Goal: Task Accomplishment & Management: Manage account settings

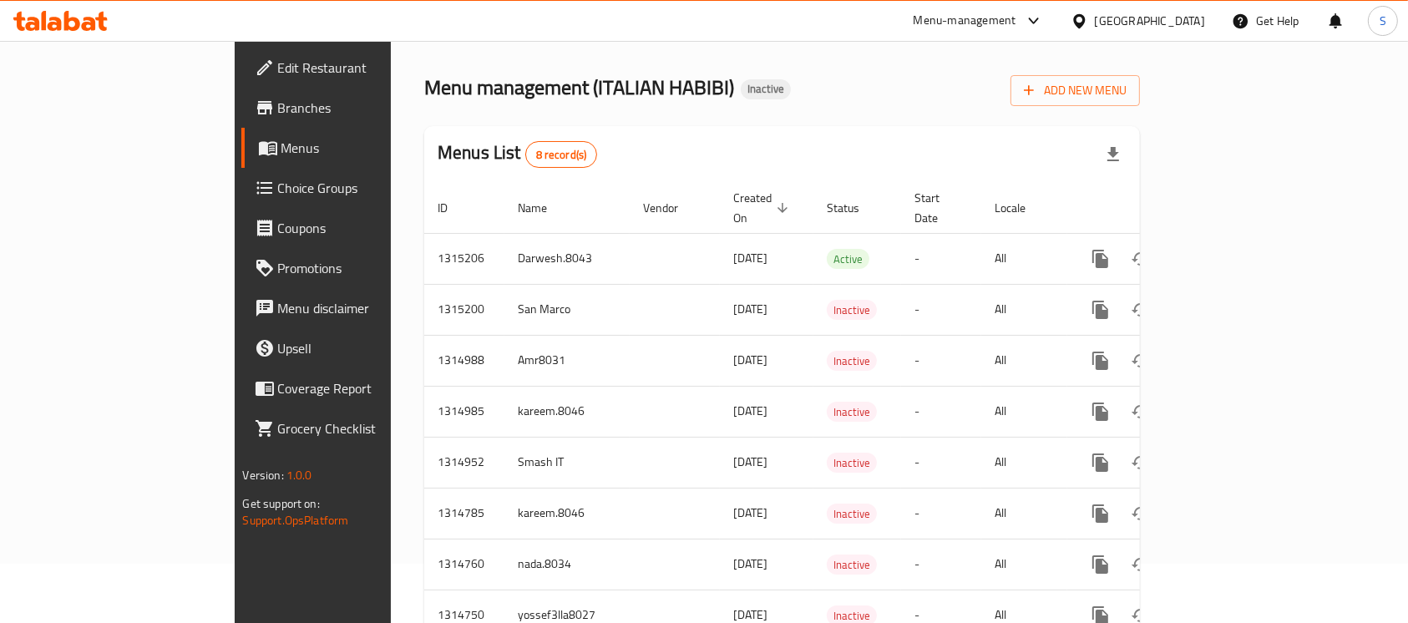
scroll to position [104, 0]
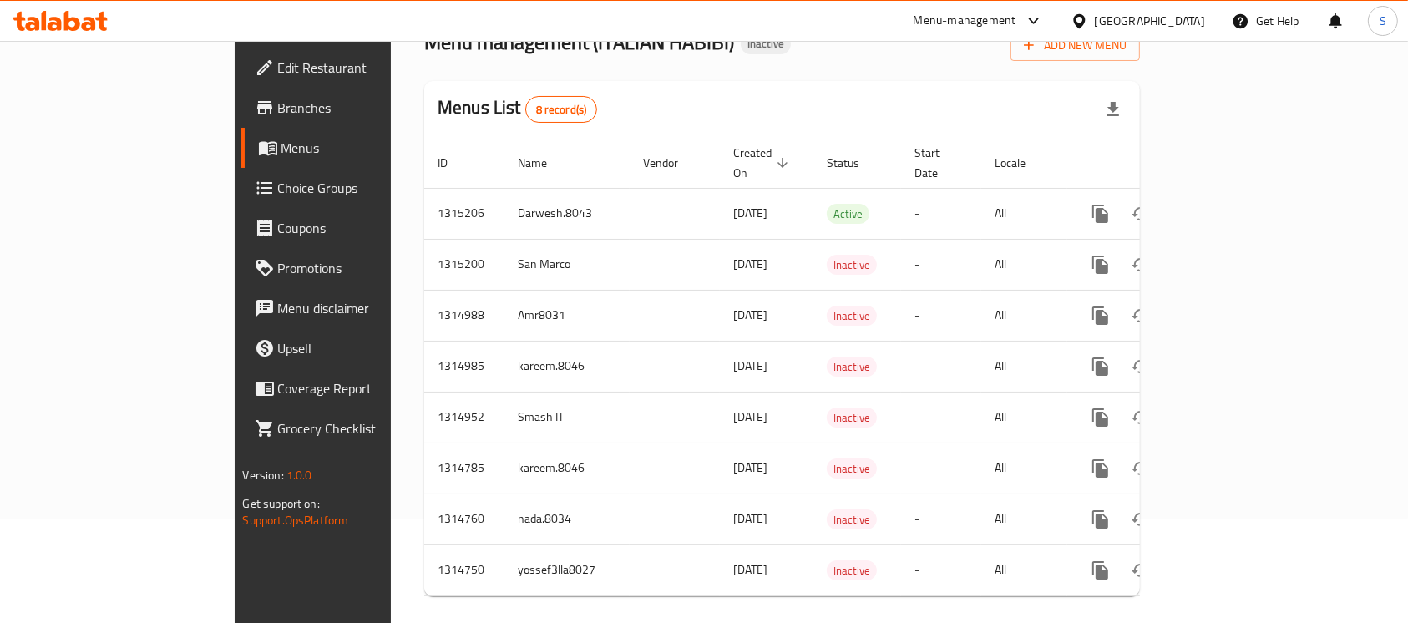
click at [278, 112] on span "Branches" at bounding box center [367, 108] width 179 height 20
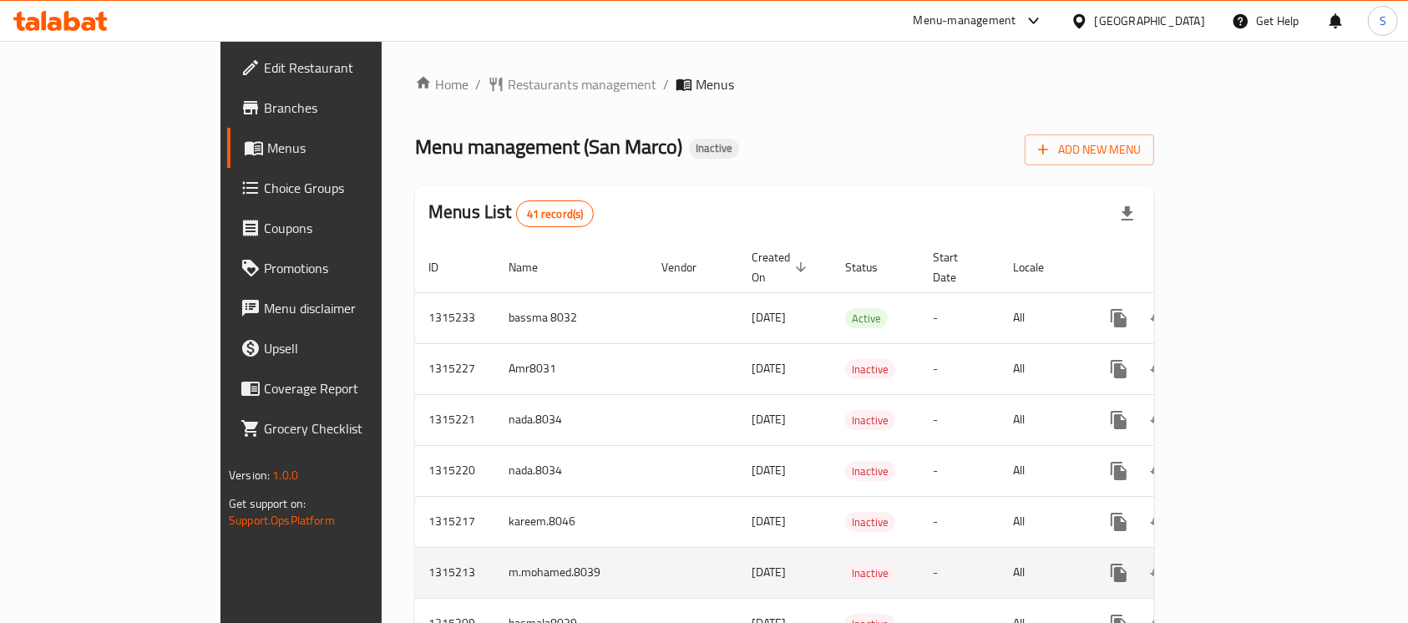
scroll to position [222, 0]
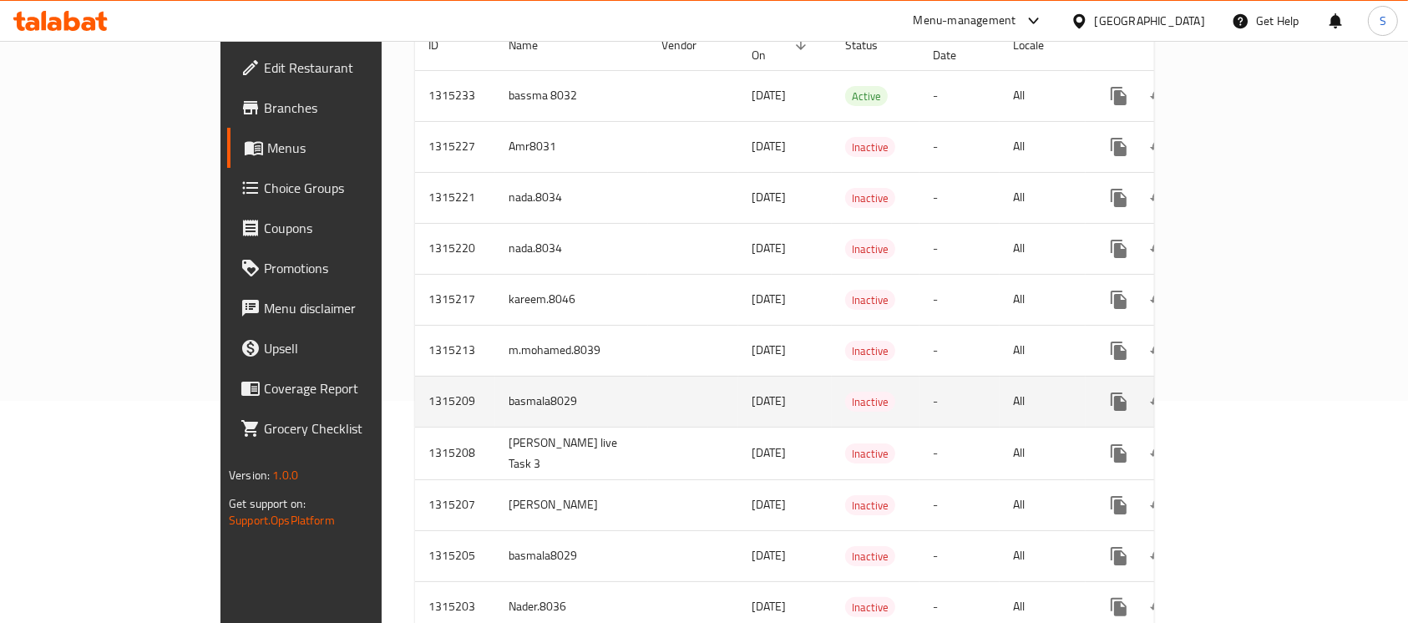
drag, startPoint x: 586, startPoint y: 368, endPoint x: 677, endPoint y: 402, distance: 96.2
click at [677, 402] on tr "1315209 basmala8029 30/09/2025 Inactive - All" at bounding box center [844, 401] width 858 height 51
click at [1260, 393] on link "enhanced table" at bounding box center [1239, 402] width 40 height 40
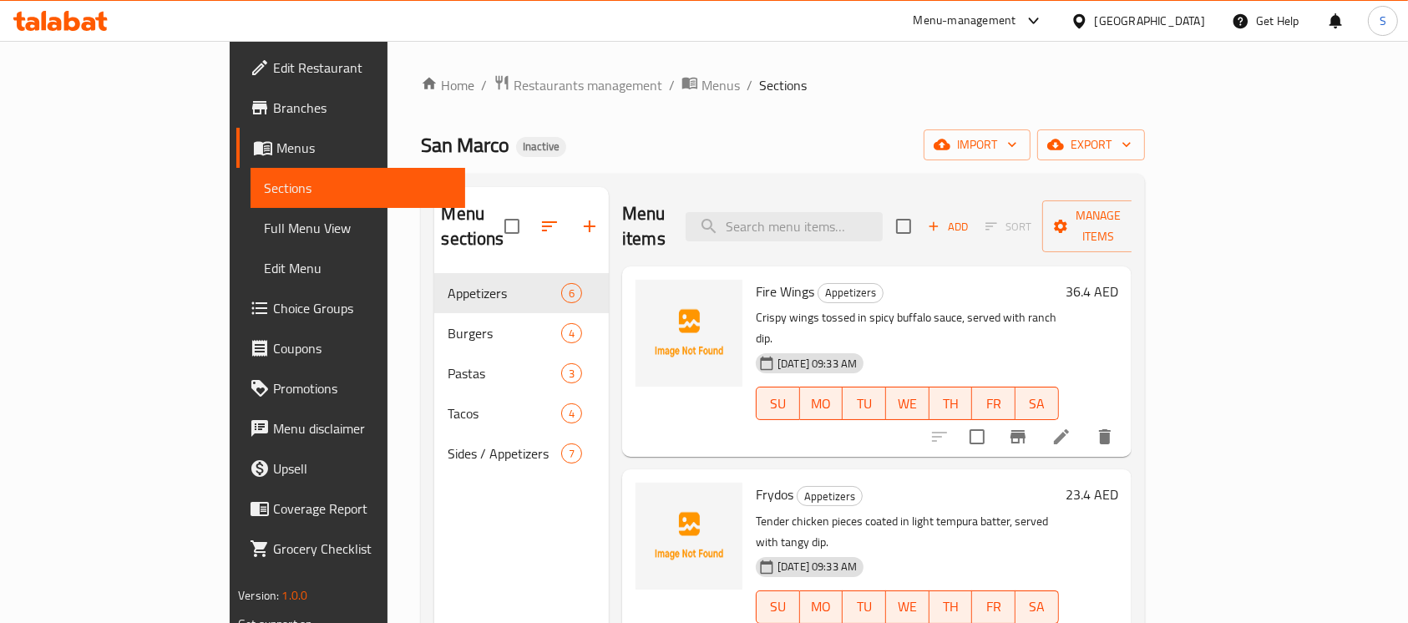
click at [264, 228] on span "Full Menu View" at bounding box center [358, 228] width 188 height 20
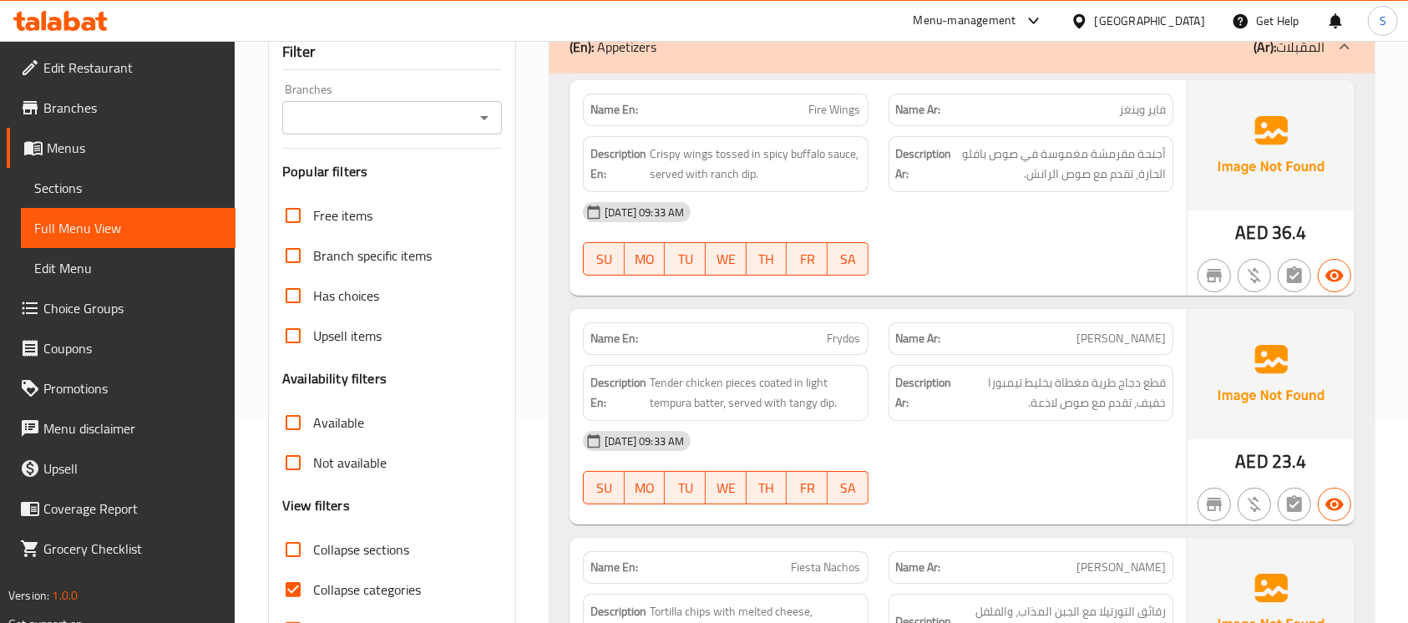
scroll to position [334, 0]
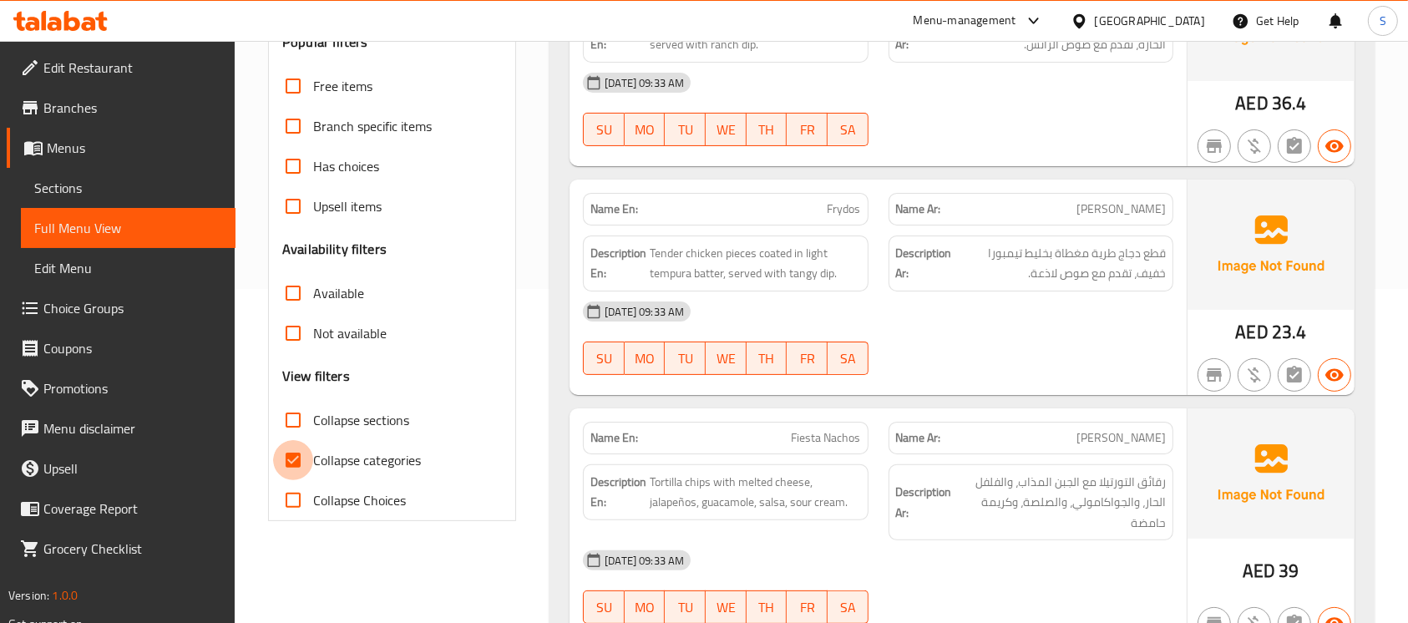
click at [287, 465] on input "Collapse categories" at bounding box center [293, 460] width 40 height 40
checkbox input "false"
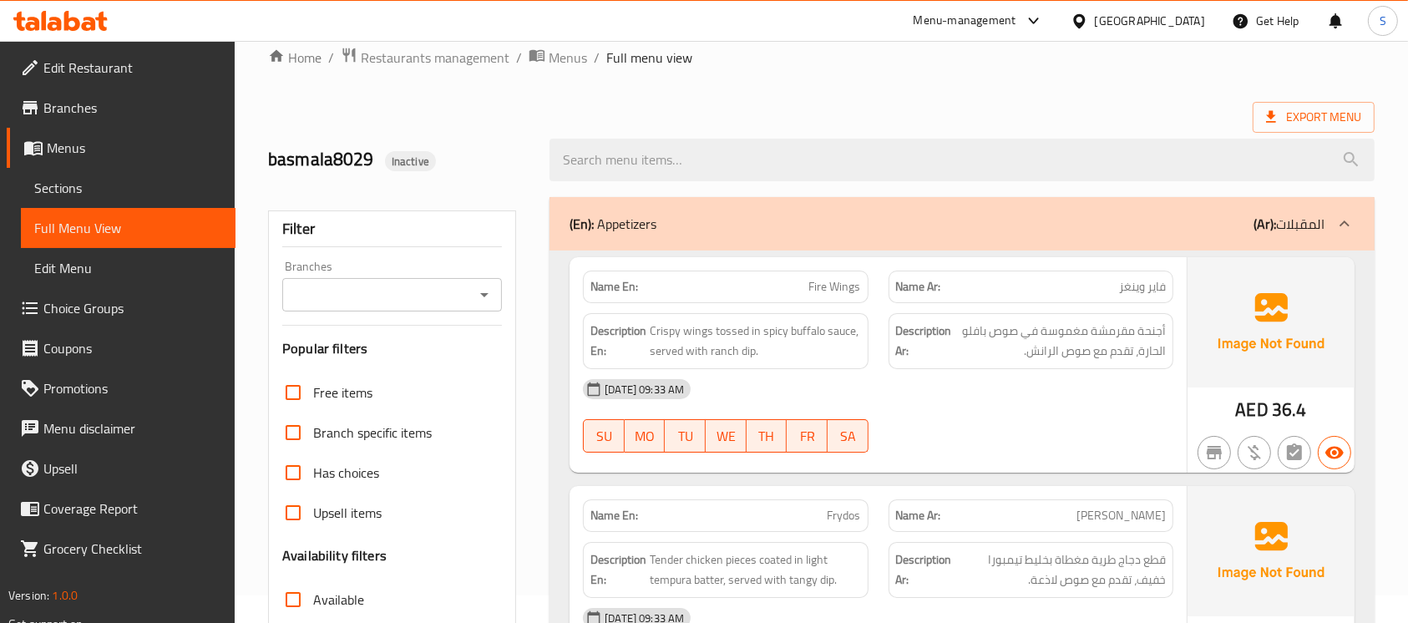
scroll to position [0, 0]
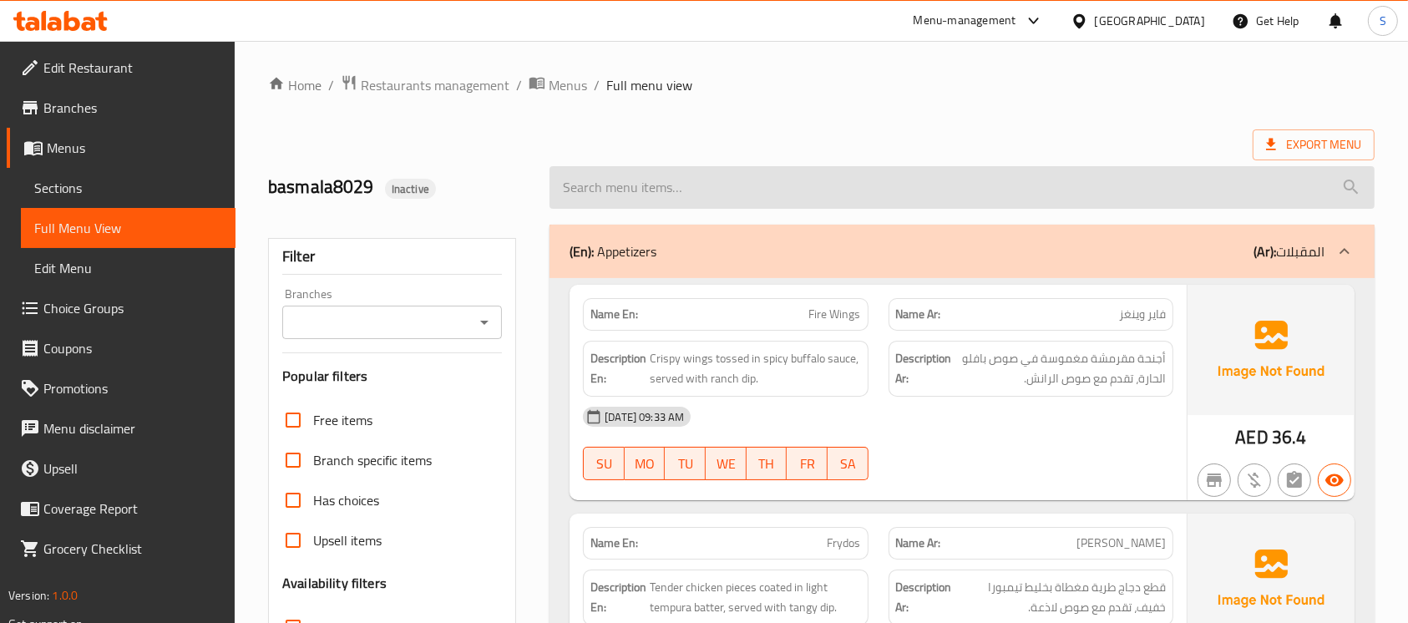
click at [672, 190] on input "search" at bounding box center [962, 187] width 825 height 43
paste input "Boom Shrimp"
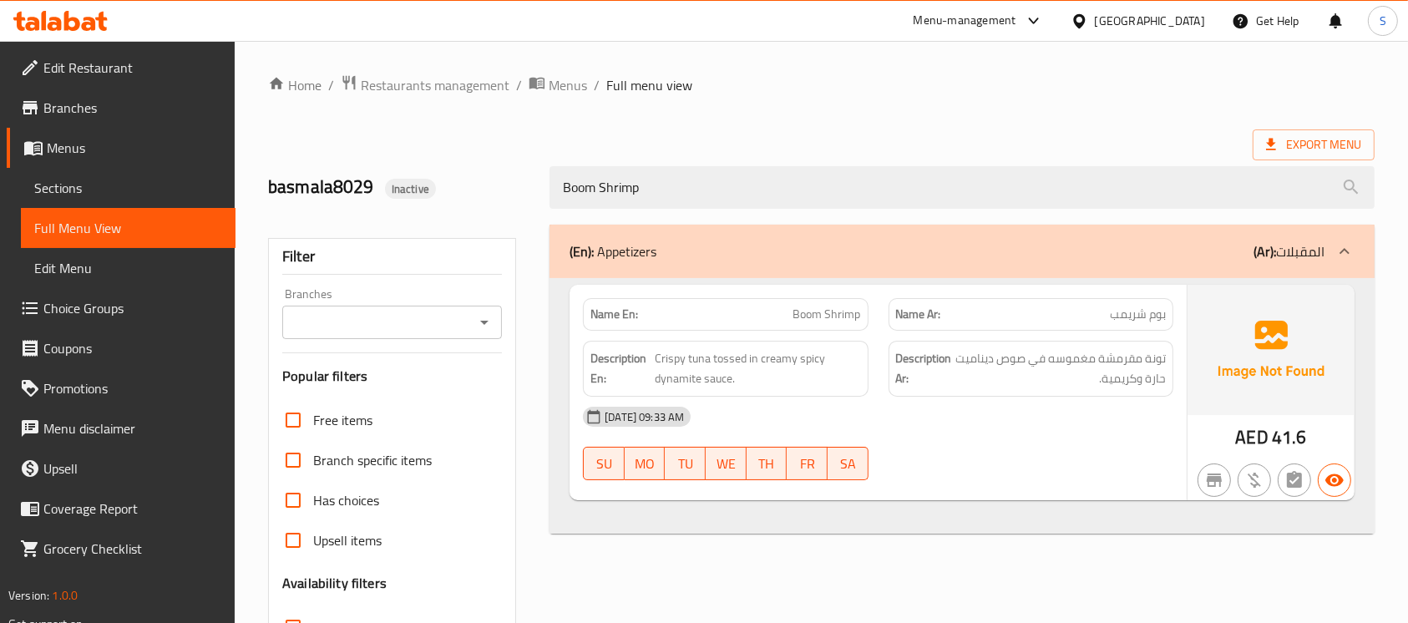
type input "Boom Shrimp"
click at [834, 319] on span "Boom Shrimp" at bounding box center [827, 315] width 68 height 18
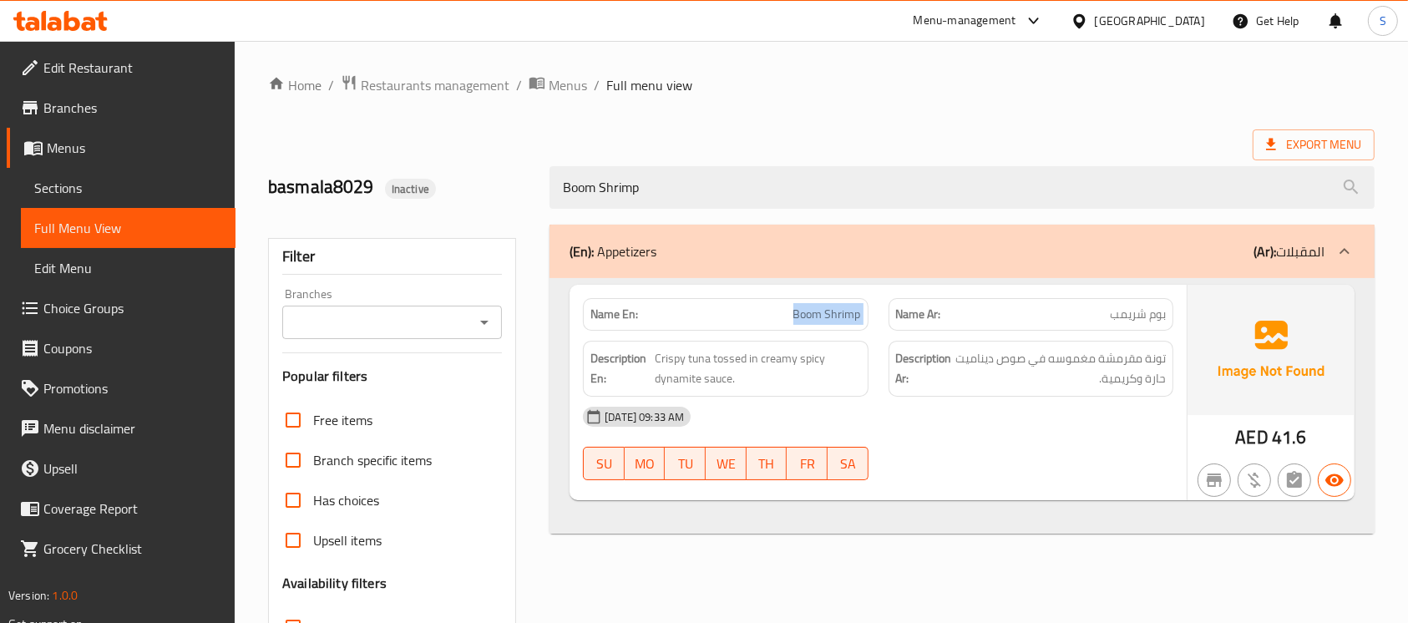
copy span "Boom Shrimp"
drag, startPoint x: 1116, startPoint y: 351, endPoint x: 1165, endPoint y: 351, distance: 49.3
click at [1165, 351] on span "تونة مقرمشة مغموسه في صوص ديناميت حارة وكريمية." at bounding box center [1061, 368] width 210 height 41
click at [64, 147] on span "Menus" at bounding box center [134, 148] width 175 height 20
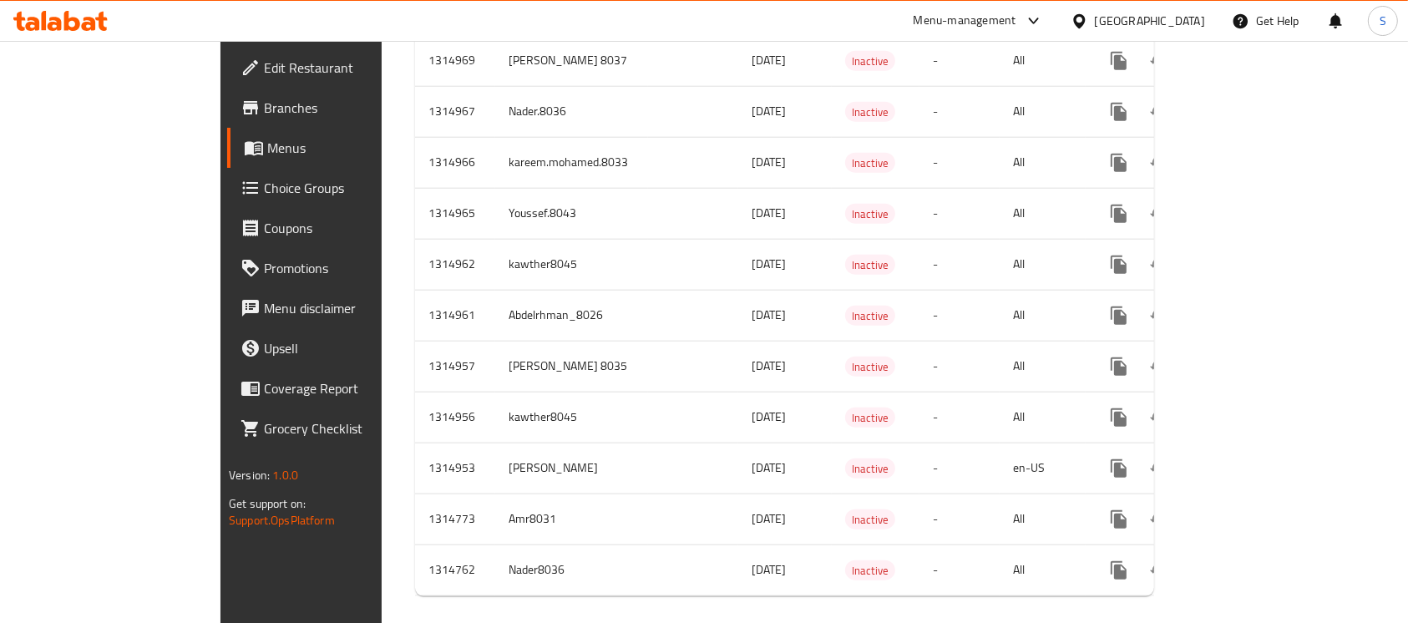
scroll to position [40, 0]
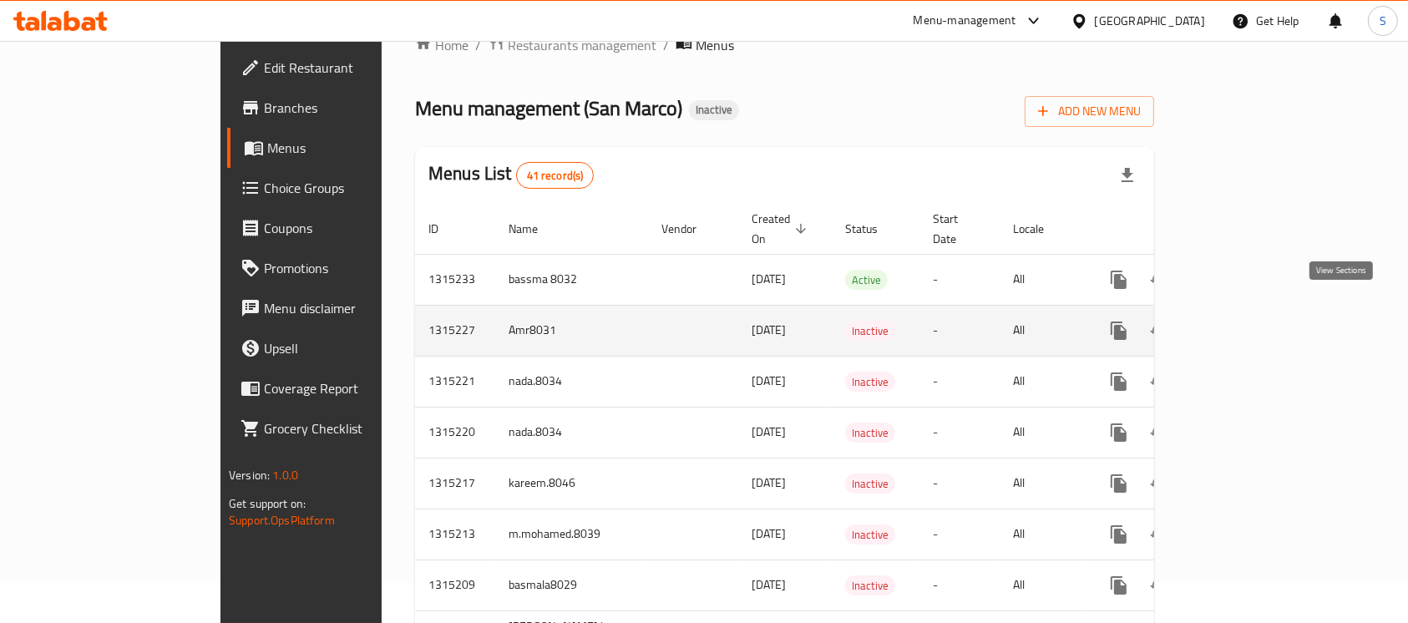
click at [1250, 321] on icon "enhanced table" at bounding box center [1239, 331] width 20 height 20
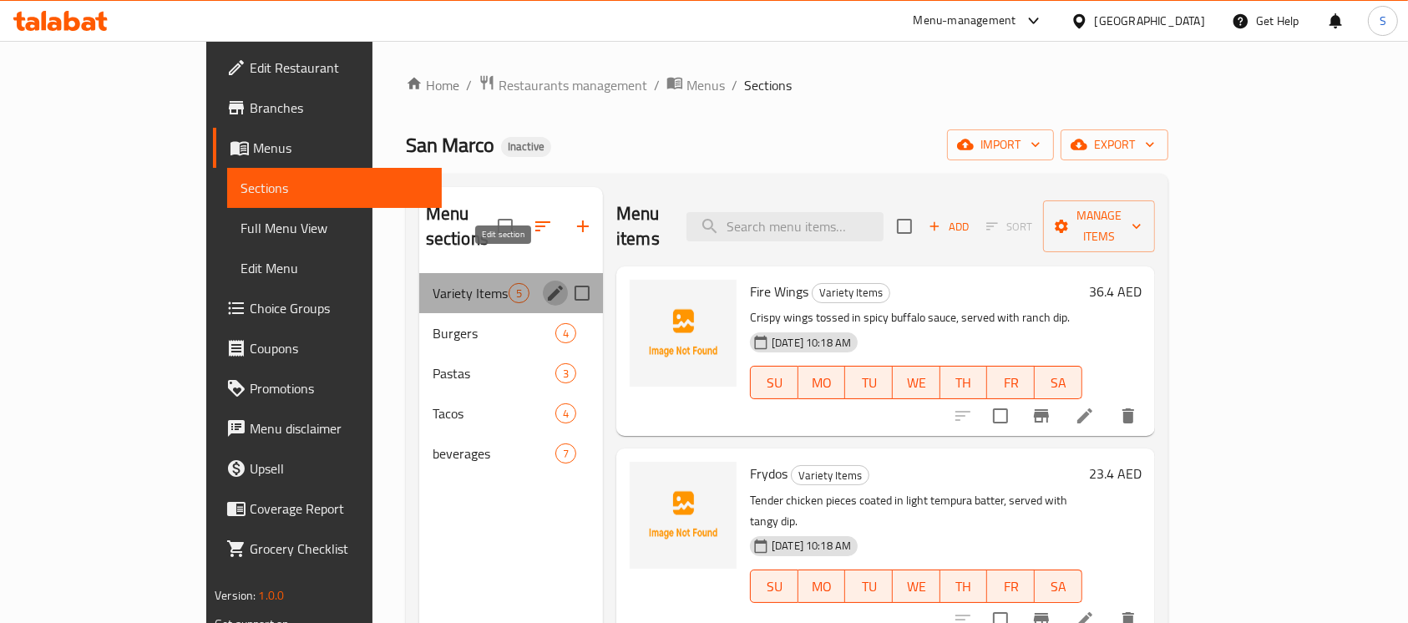
click at [545, 283] on icon "edit" at bounding box center [555, 293] width 20 height 20
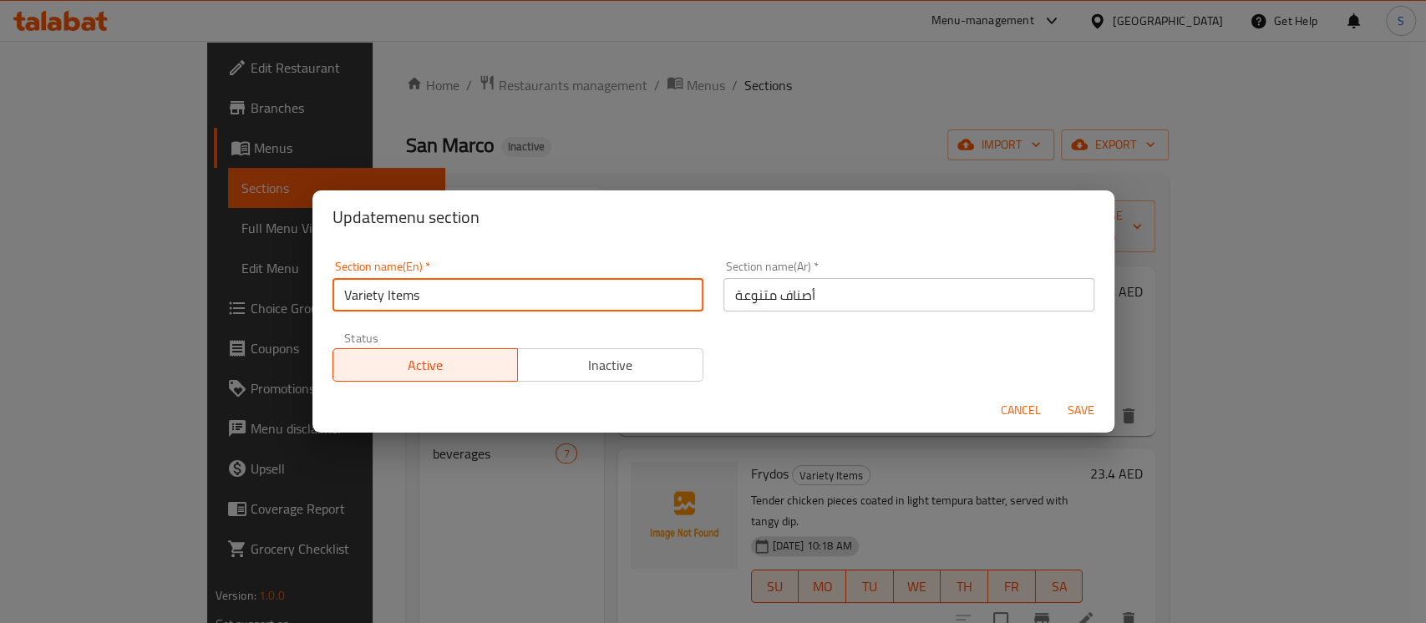
drag, startPoint x: 449, startPoint y: 308, endPoint x: 317, endPoint y: 303, distance: 132.1
click at [317, 303] on div "Section name(En)   * Variety Items Section name(En) * Section name(Ar)   * أصنا…" at bounding box center [713, 316] width 802 height 144
click at [481, 491] on div "Update menu section Section name(En)   * Variety Items Section name(En) * Secti…" at bounding box center [713, 311] width 1426 height 623
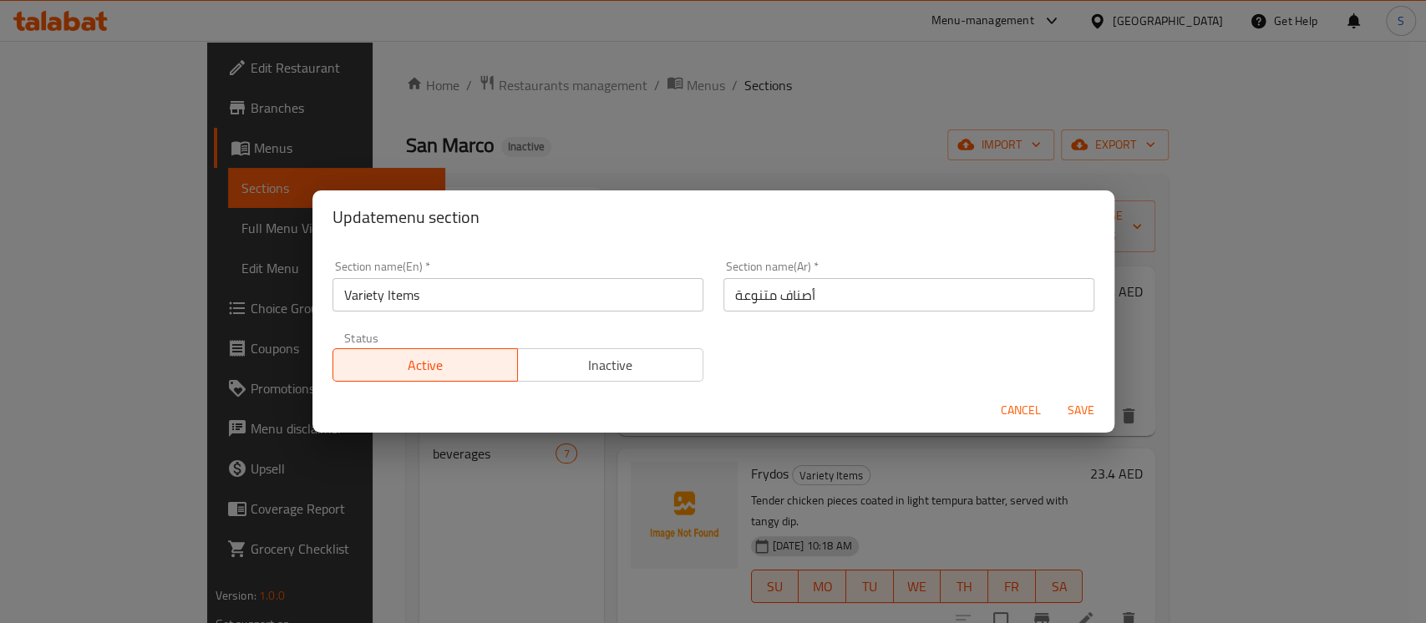
click at [1010, 420] on span "Cancel" at bounding box center [1021, 410] width 40 height 21
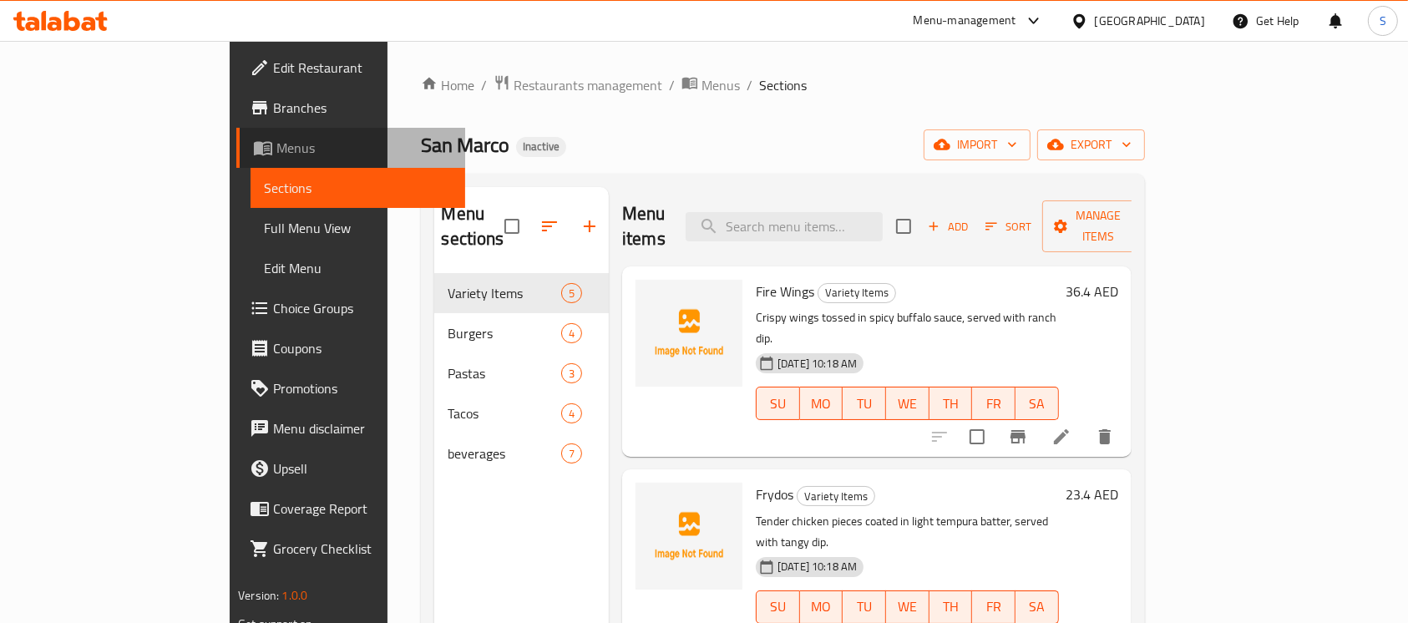
click at [276, 150] on span "Menus" at bounding box center [363, 148] width 175 height 20
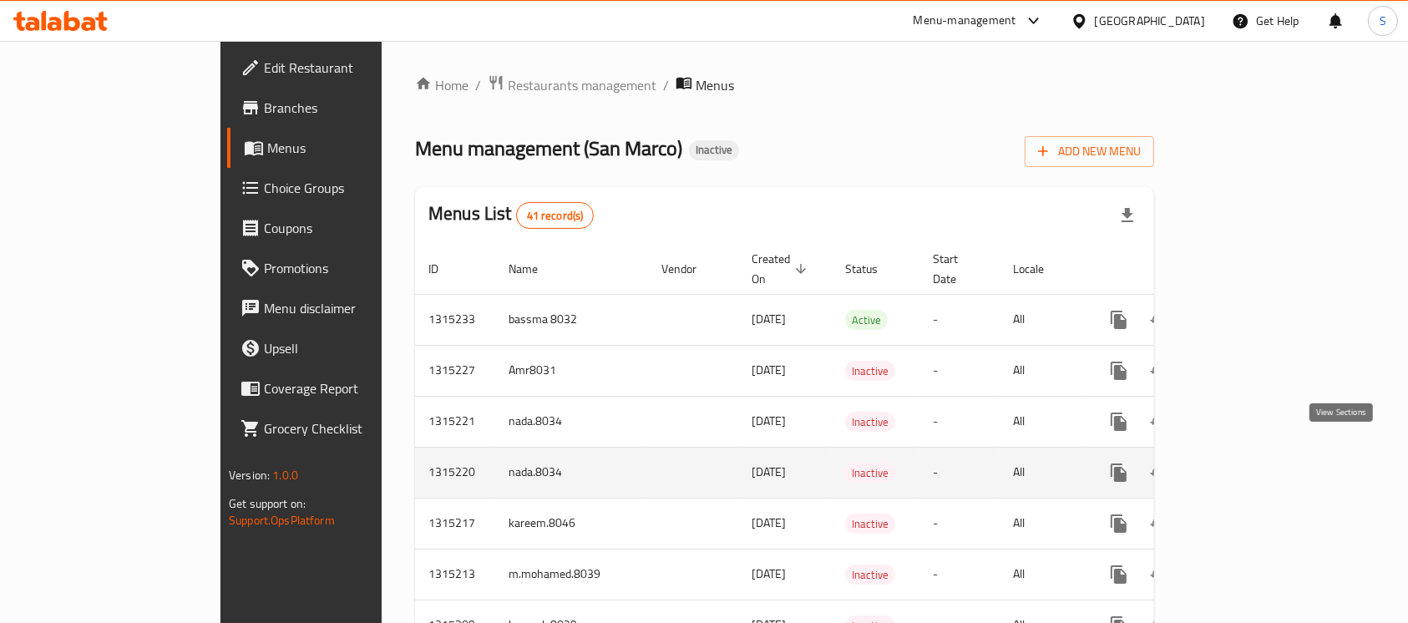
click at [1250, 463] on icon "enhanced table" at bounding box center [1239, 473] width 20 height 20
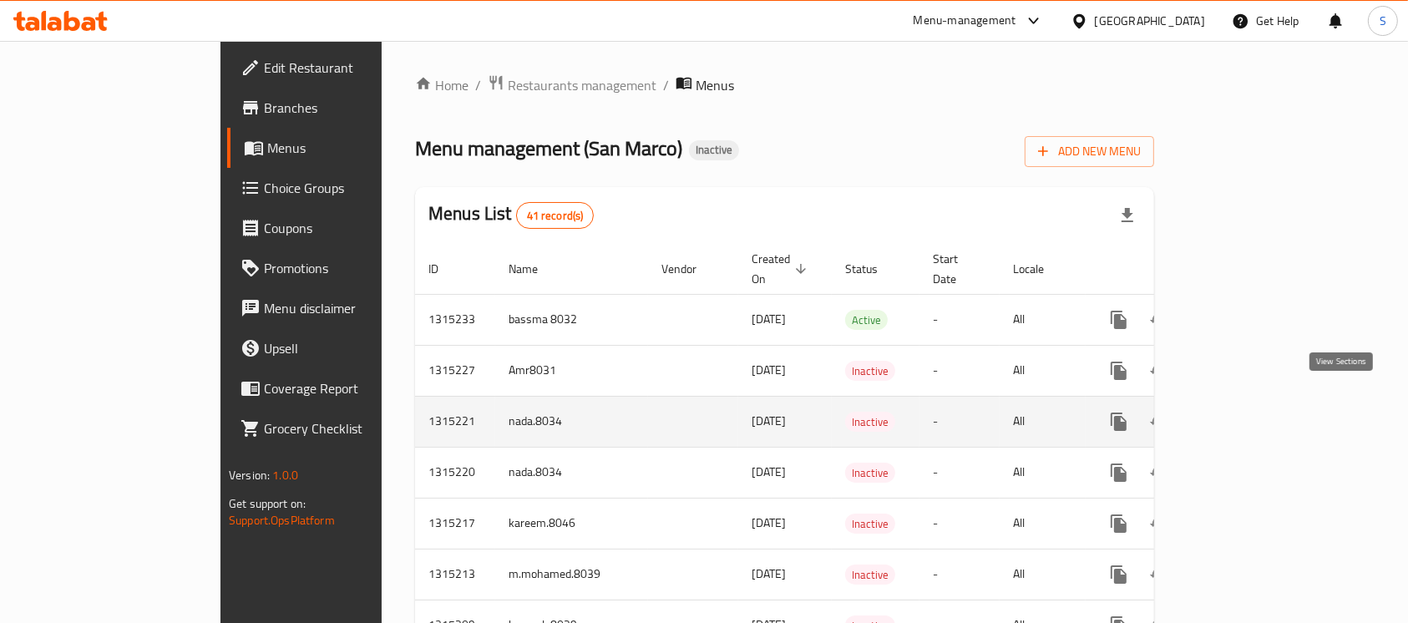
click at [1247, 414] on icon "enhanced table" at bounding box center [1239, 421] width 15 height 15
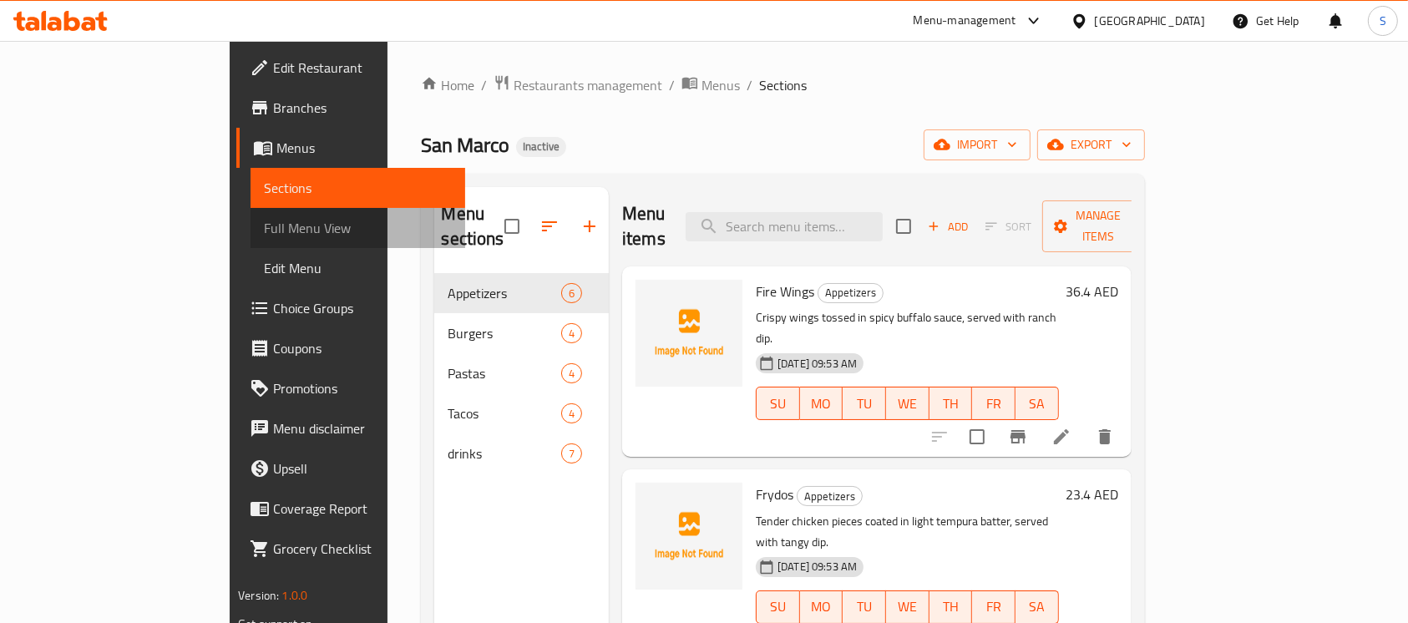
click at [264, 223] on span "Full Menu View" at bounding box center [358, 228] width 188 height 20
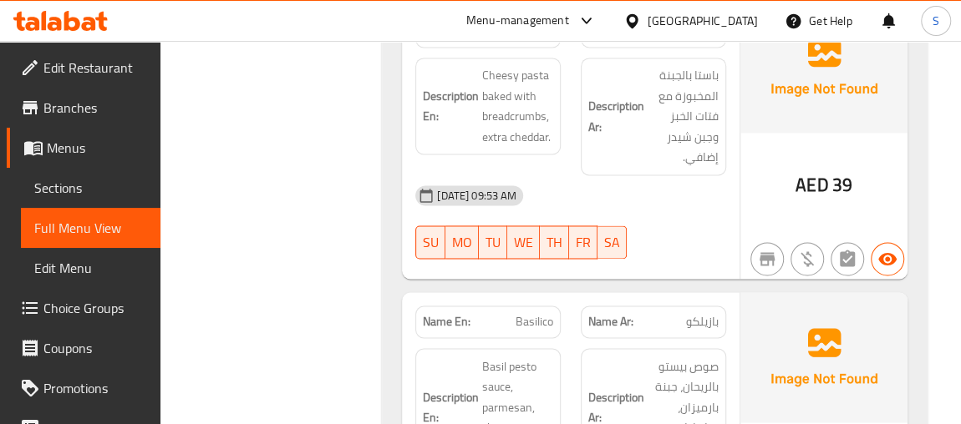
scroll to position [3567, 0]
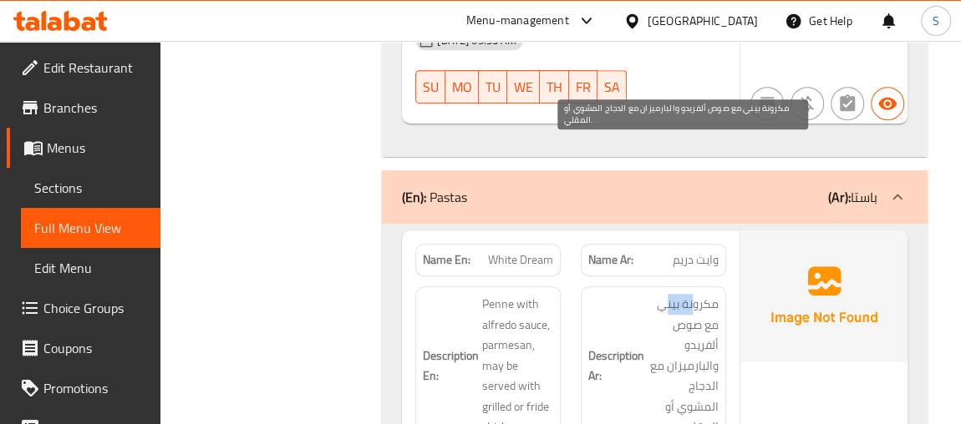
drag, startPoint x: 662, startPoint y: 144, endPoint x: 689, endPoint y: 155, distance: 29.6
click at [691, 294] on span "مكرونة بيني مع صوص ألفريدو والبارميزان مع الدجاج المشوي أو المقلي." at bounding box center [682, 366] width 71 height 144
click at [707, 294] on span "مكرونة بيني مع صوص ألفريدو والبارميزان مع الدجاج المشوي أو المقلي." at bounding box center [682, 366] width 71 height 144
drag, startPoint x: 689, startPoint y: 237, endPoint x: 711, endPoint y: 238, distance: 21.7
click at [711, 294] on span "مكرونة بيني مع صوص ألفريدو والبارميزان مع الدجاج المشوي أو المقلي." at bounding box center [682, 366] width 71 height 144
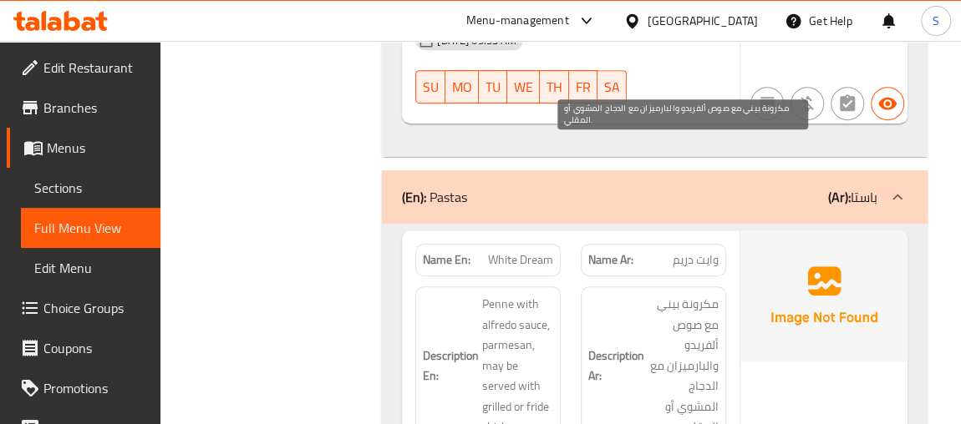
drag, startPoint x: 674, startPoint y: 257, endPoint x: 693, endPoint y: 256, distance: 19.3
click at [686, 294] on span "مكرونة بيني مع صوص ألفريدو والبارميزان مع الدجاج المشوي أو المقلي." at bounding box center [682, 366] width 71 height 144
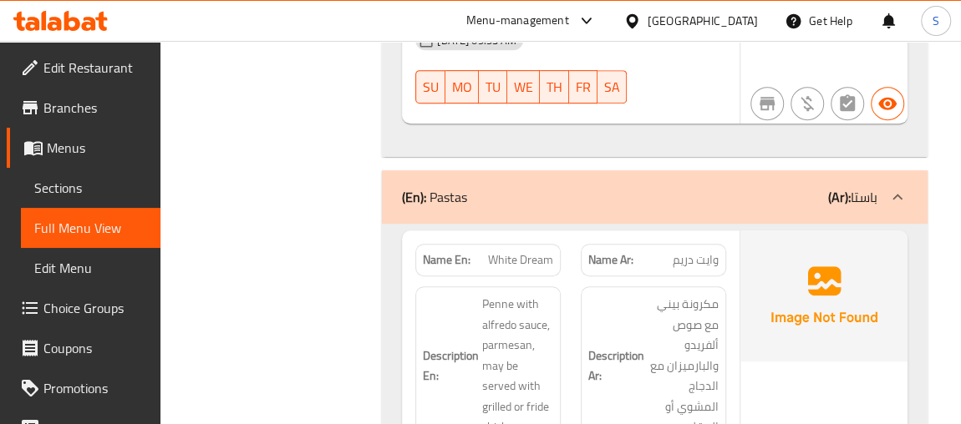
scroll to position [1090, 0]
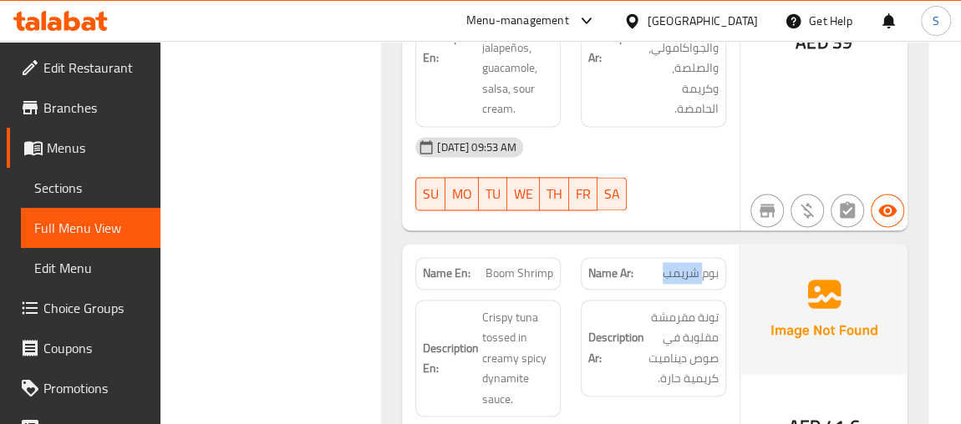
drag, startPoint x: 660, startPoint y: 216, endPoint x: 700, endPoint y: 210, distance: 40.6
click at [700, 265] on p "Name Ar: بوم شريمب" at bounding box center [653, 274] width 130 height 18
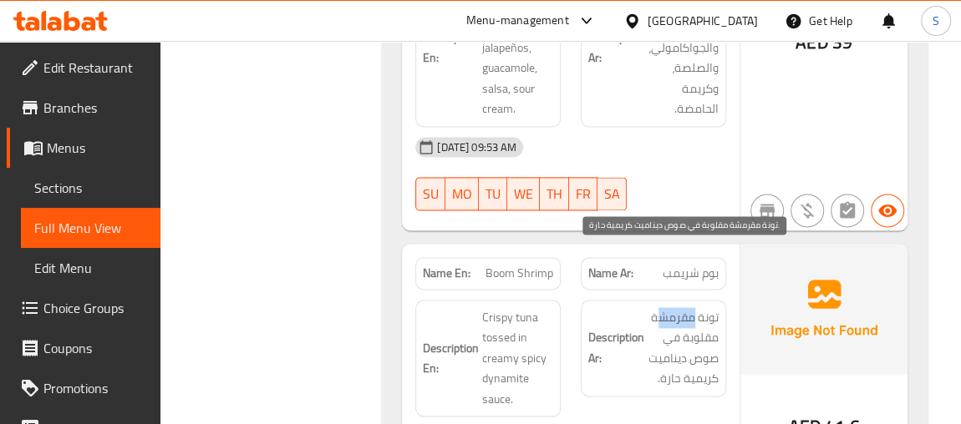
drag, startPoint x: 660, startPoint y: 260, endPoint x: 715, endPoint y: 260, distance: 55.1
click at [713, 307] on span "تونة مقرمشة مقلوبة في صوص ديناميت كريمية حارة." at bounding box center [682, 348] width 71 height 82
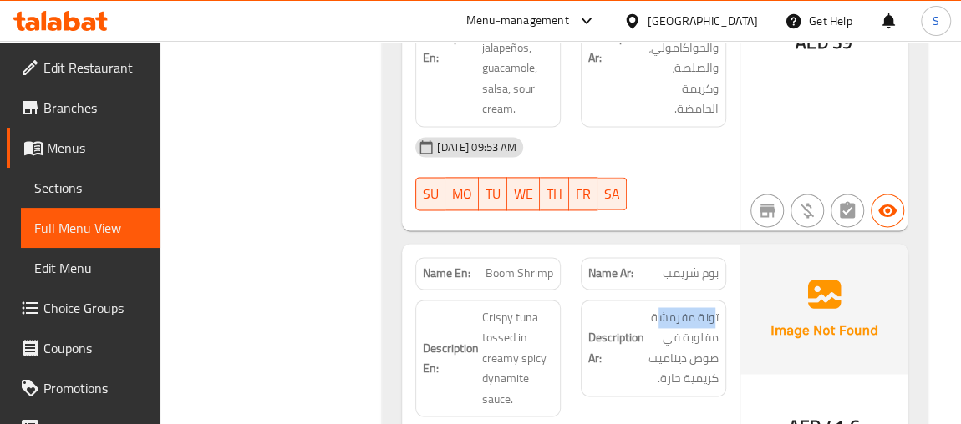
click at [82, 147] on span "Menus" at bounding box center [97, 148] width 100 height 20
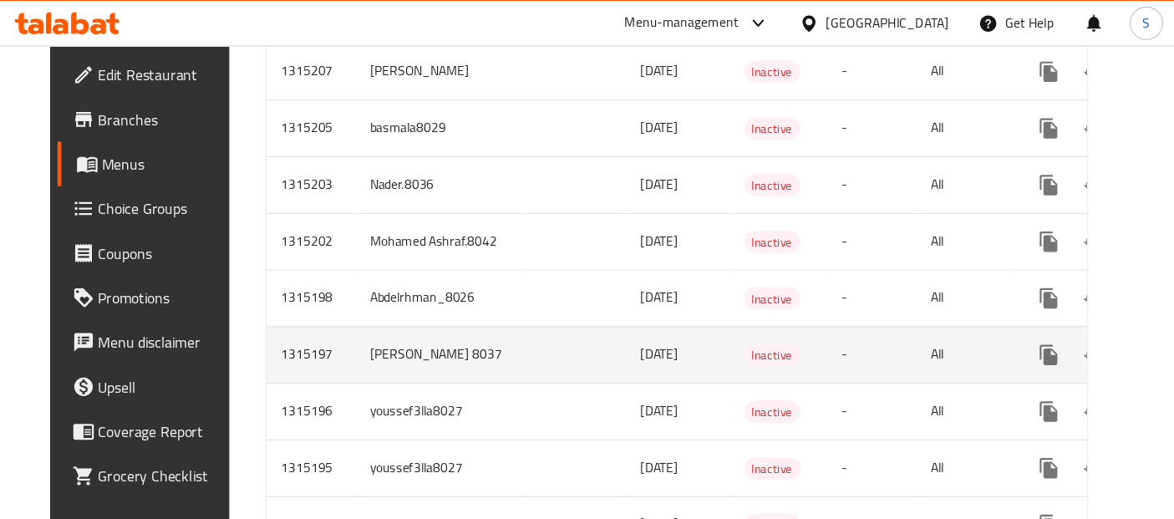
scroll to position [665, 0]
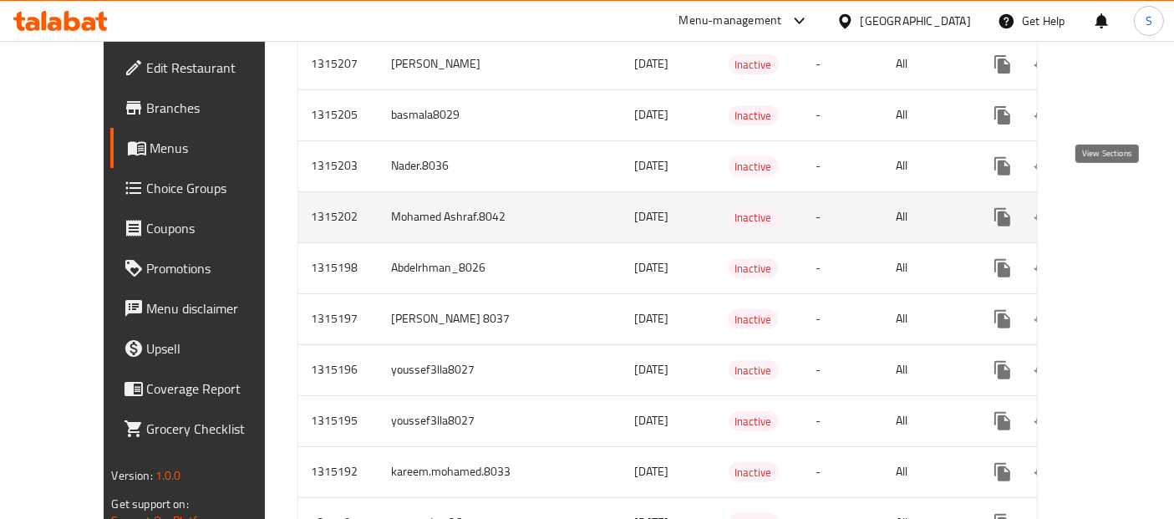
click at [1115, 210] on icon "enhanced table" at bounding box center [1122, 217] width 15 height 15
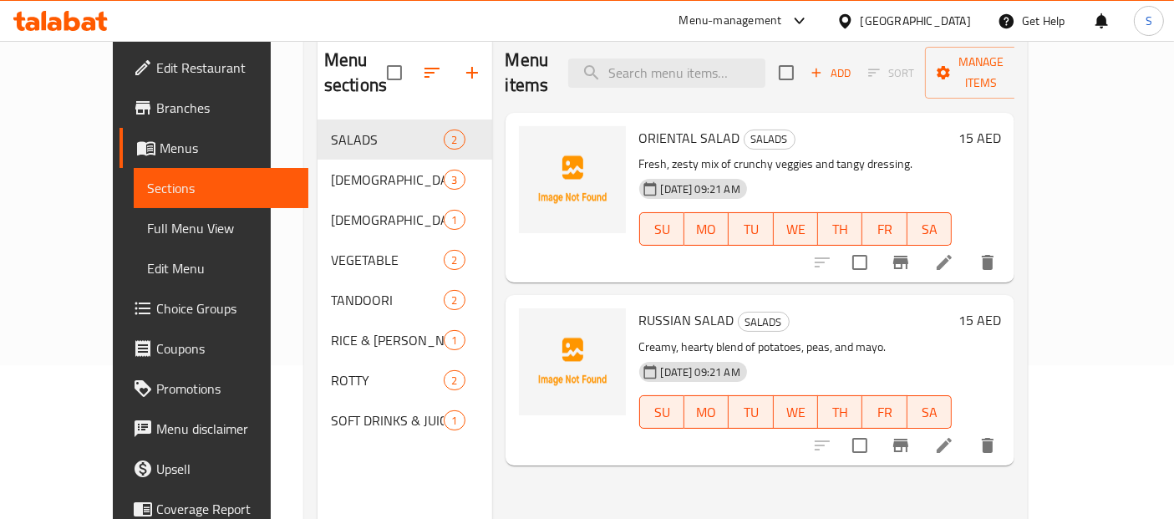
scroll to position [233, 0]
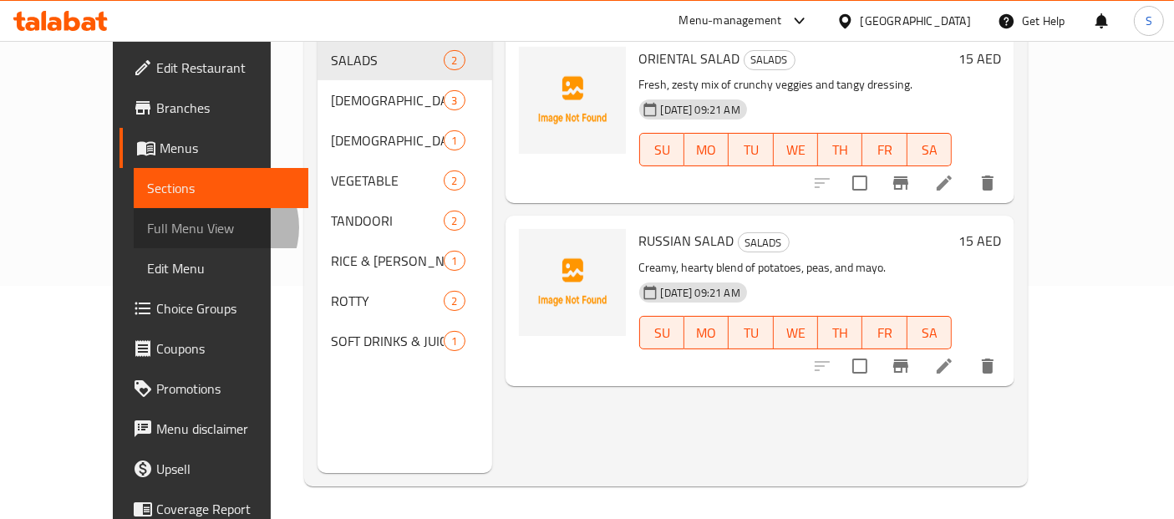
click at [147, 227] on span "Full Menu View" at bounding box center [221, 228] width 149 height 20
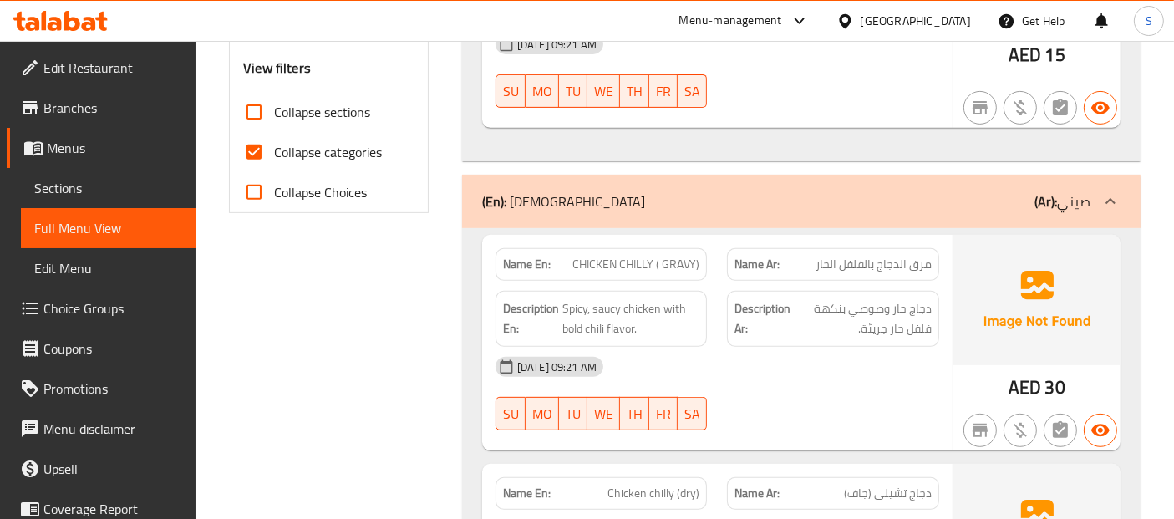
scroll to position [697, 0]
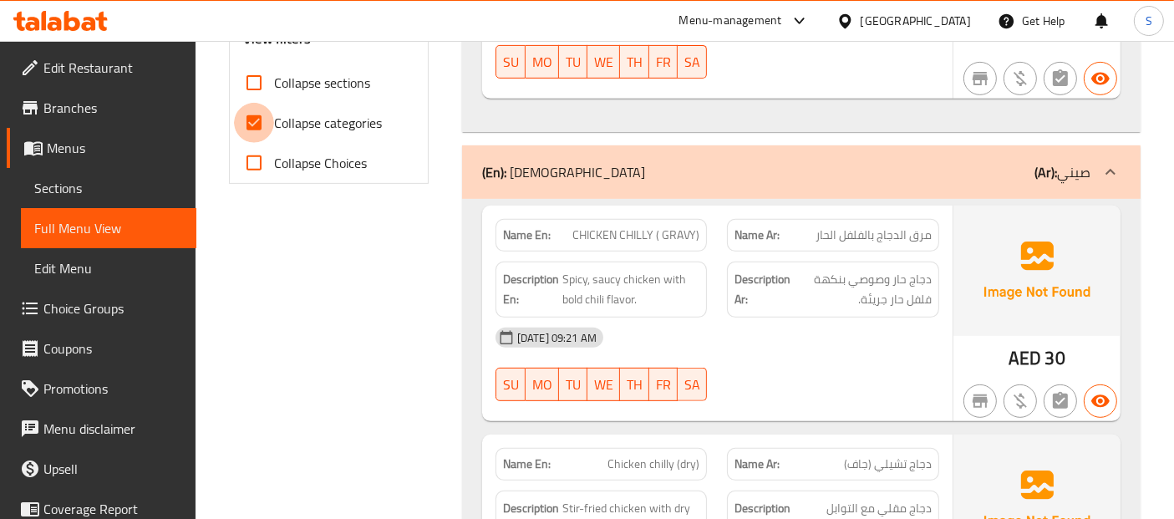
click at [248, 125] on input "Collapse categories" at bounding box center [254, 123] width 40 height 40
checkbox input "false"
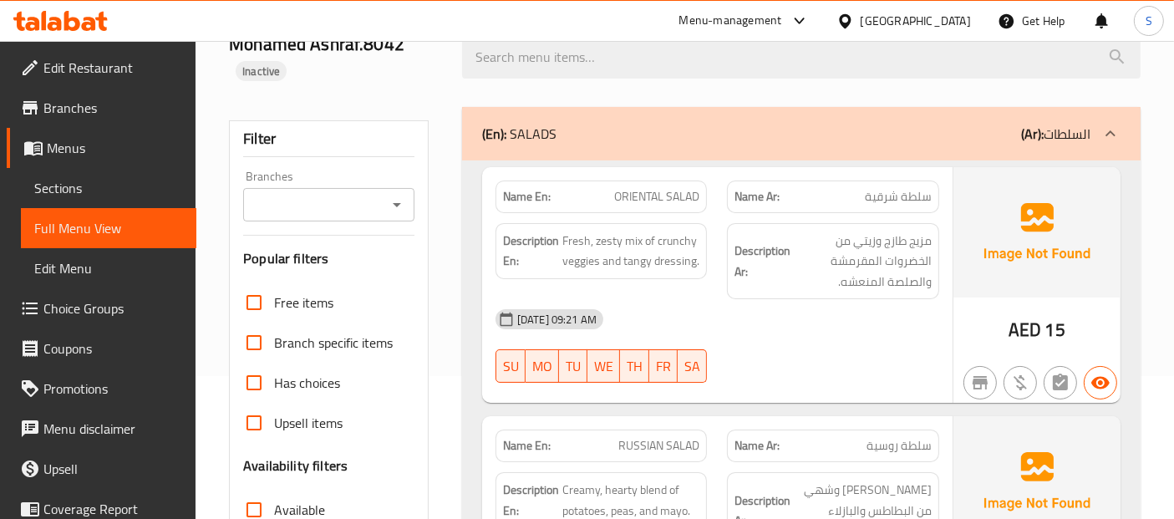
scroll to position [2381, 0]
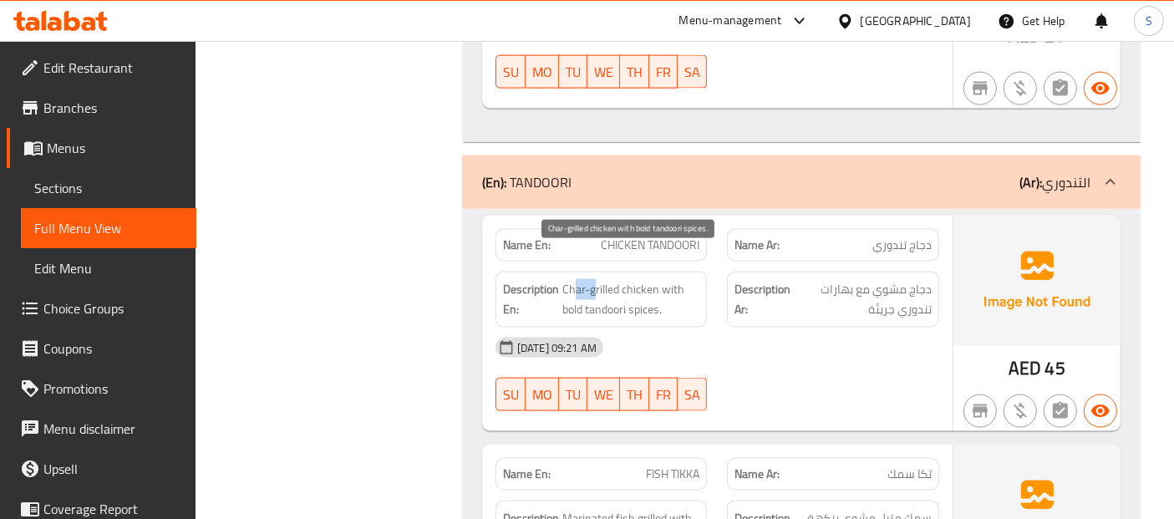
drag, startPoint x: 572, startPoint y: 262, endPoint x: 686, endPoint y: 264, distance: 113.6
click at [592, 279] on span "Char-grilled chicken with bold tandoori spices." at bounding box center [631, 299] width 138 height 41
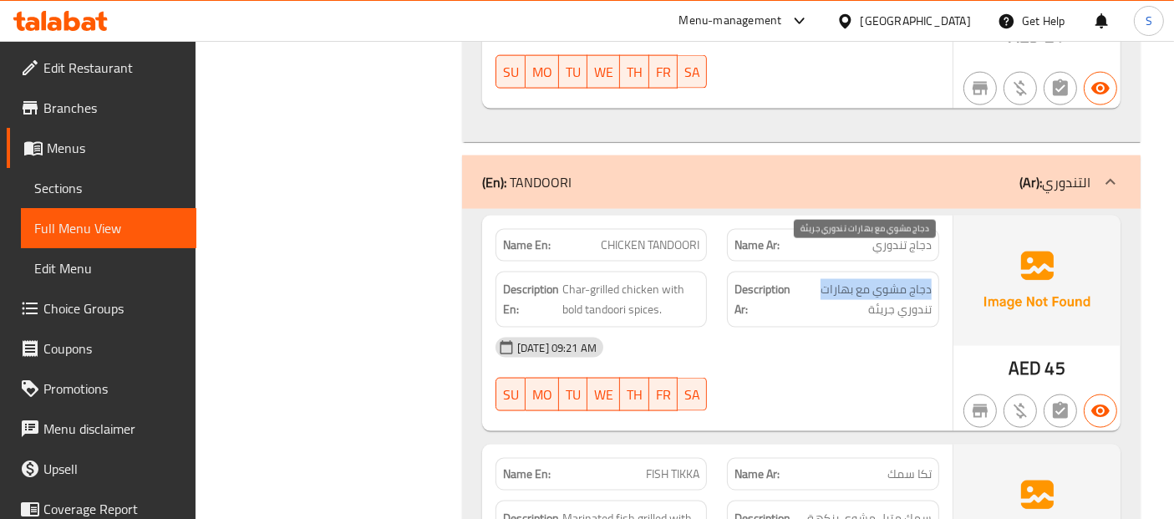
drag, startPoint x: 932, startPoint y: 261, endPoint x: 809, endPoint y: 262, distance: 122.8
click at [819, 271] on div "Description Ar: دجاج مشوي مع بهارات تندوري جريئة" at bounding box center [833, 299] width 212 height 56
drag, startPoint x: 853, startPoint y: 281, endPoint x: 956, endPoint y: 277, distance: 103.7
click at [960, 277] on div "Name En: CHICKEN TANDOORI Name Ar: دجاج تندوري Description En: Char-grilled chi…" at bounding box center [801, 322] width 638 height 215
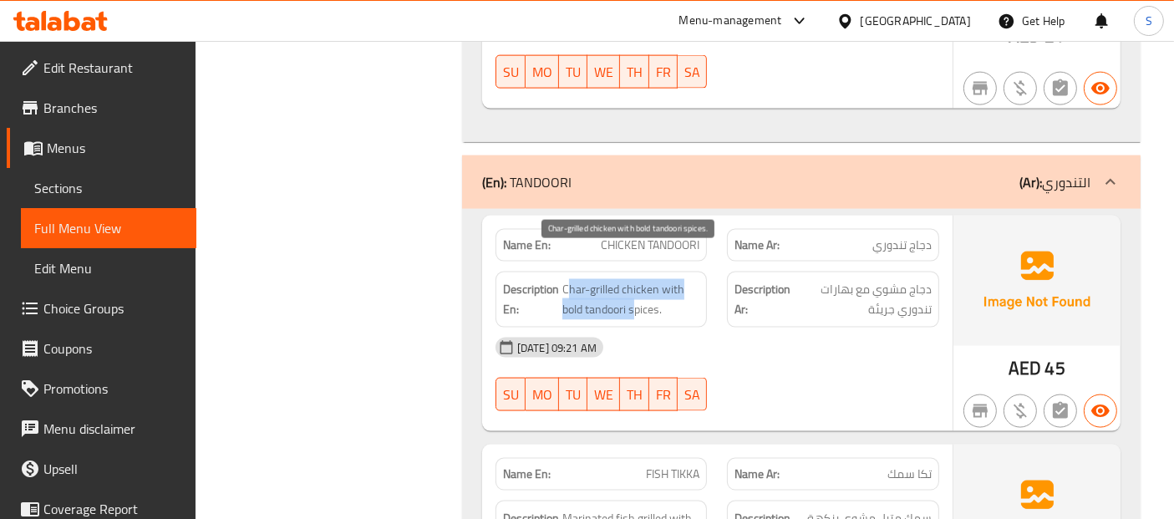
drag, startPoint x: 565, startPoint y: 259, endPoint x: 658, endPoint y: 278, distance: 95.5
click at [636, 282] on span "Char-grilled chicken with bold tandoori spices." at bounding box center [631, 299] width 138 height 41
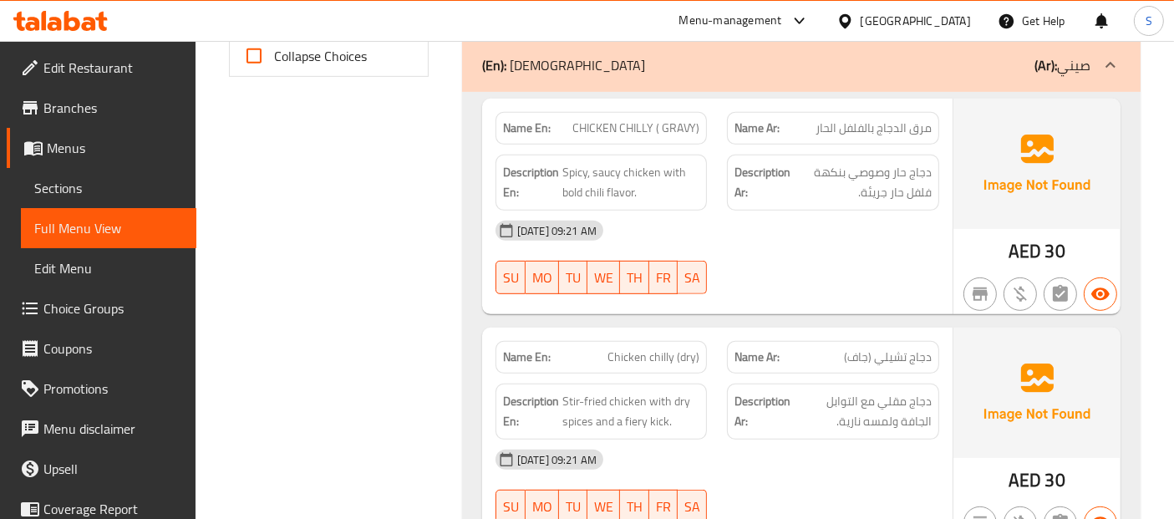
scroll to position [247, 0]
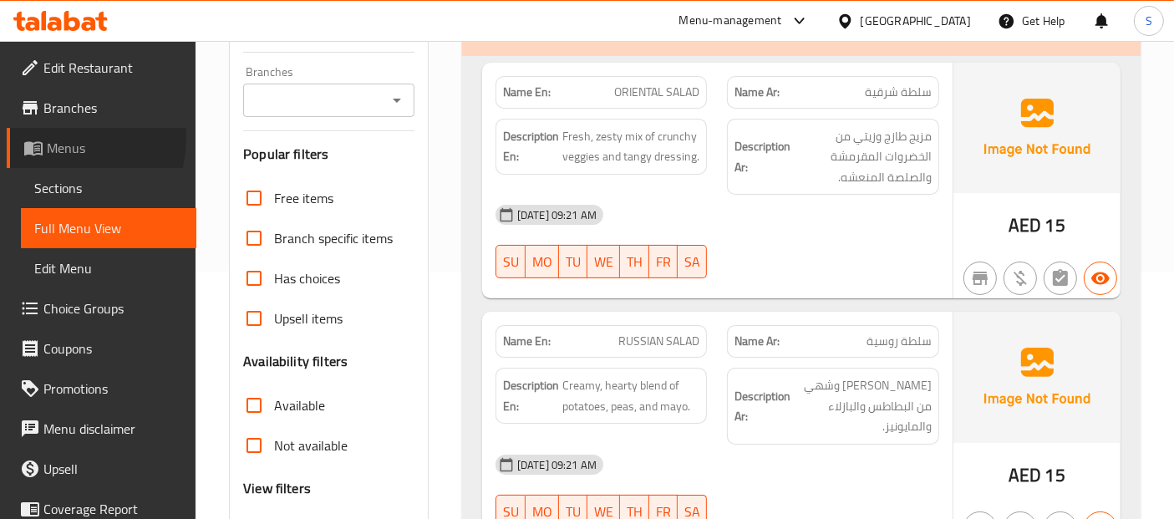
click at [57, 138] on span "Menus" at bounding box center [115, 148] width 136 height 20
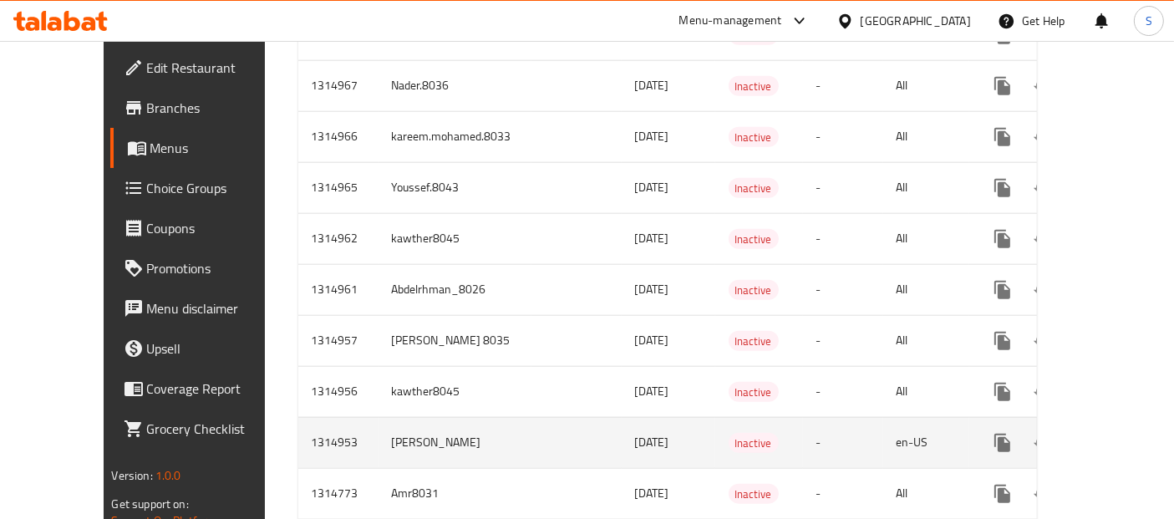
scroll to position [1888, 0]
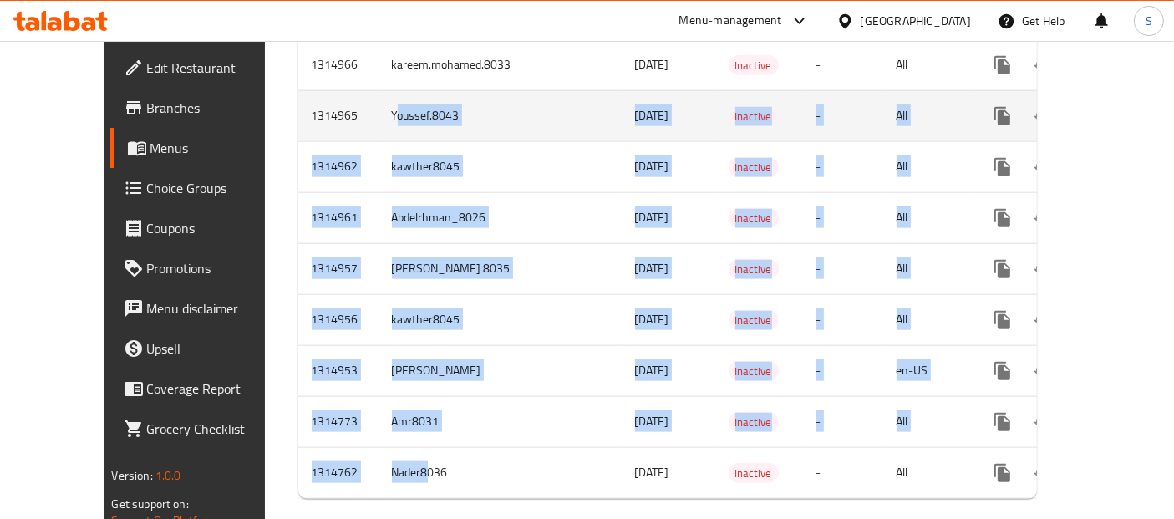
drag, startPoint x: 347, startPoint y: 425, endPoint x: 329, endPoint y: 84, distance: 341.2
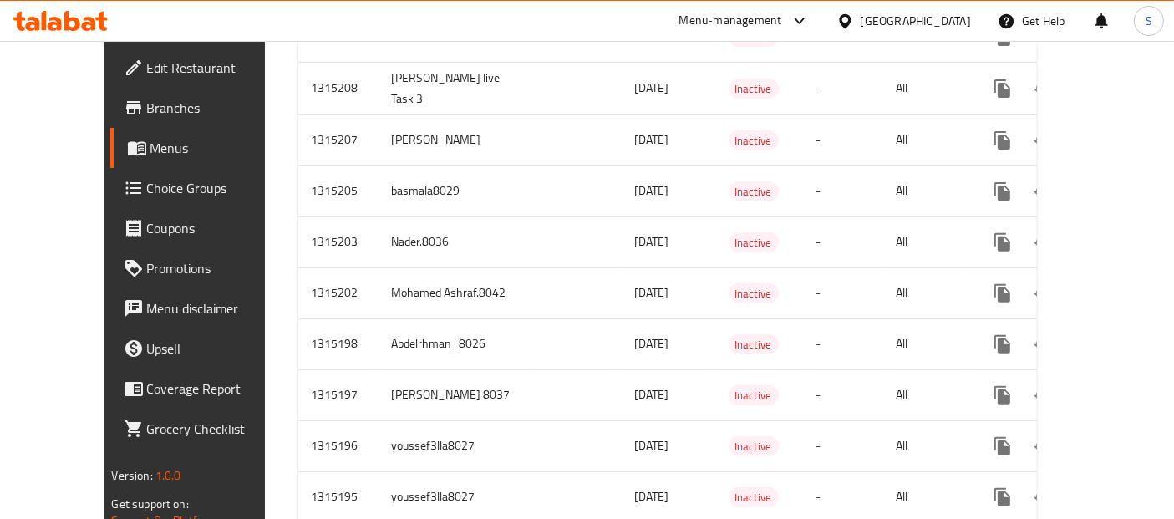
scroll to position [1005, 0]
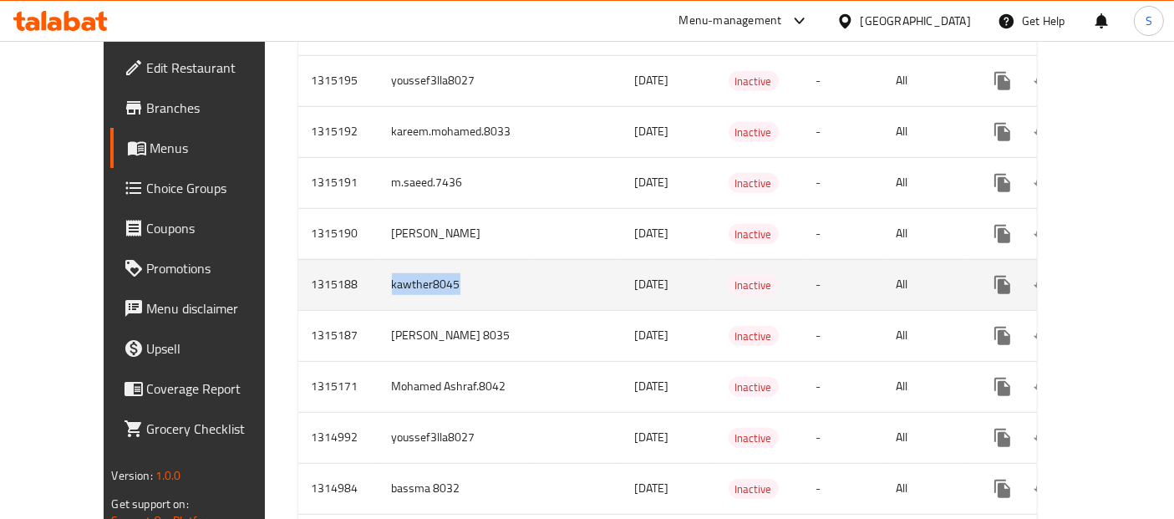
drag, startPoint x: 316, startPoint y: 262, endPoint x: 424, endPoint y: 251, distance: 109.2
click at [424, 259] on td "kawther8045" at bounding box center [454, 284] width 153 height 51
click at [1113, 275] on icon "enhanced table" at bounding box center [1123, 285] width 20 height 20
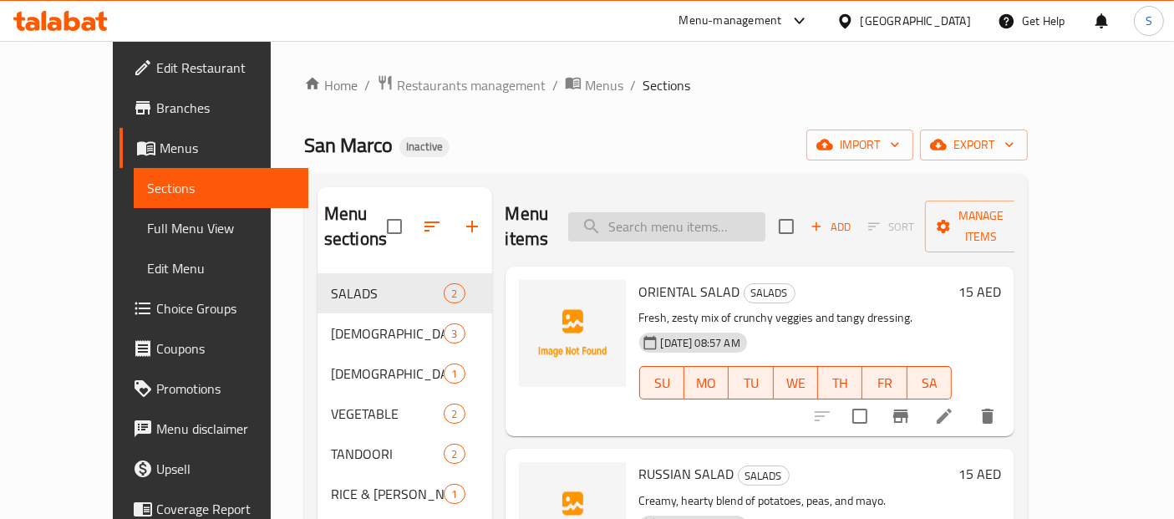
click at [683, 220] on input "search" at bounding box center [666, 226] width 197 height 29
paste input "ALU GOB"
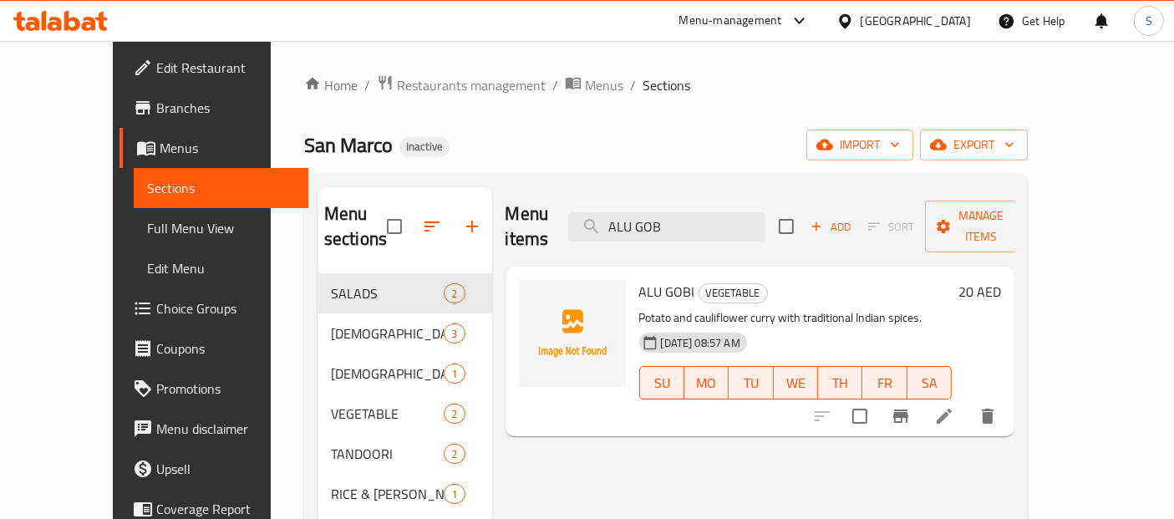
type input "ALU GOB"
click at [147, 230] on span "Full Menu View" at bounding box center [221, 228] width 149 height 20
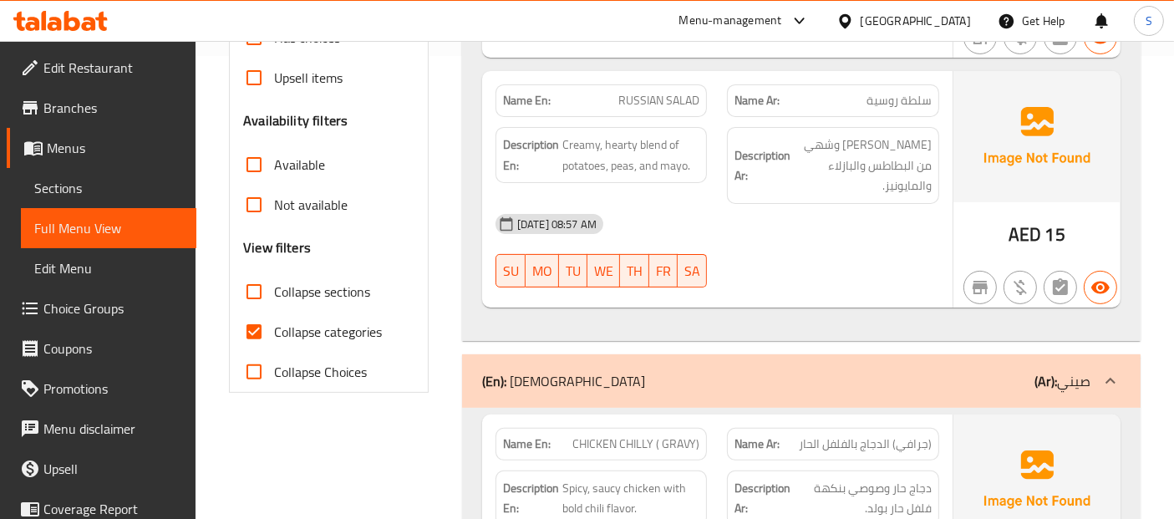
scroll to position [464, 0]
click at [260, 330] on input "Collapse categories" at bounding box center [254, 331] width 40 height 40
checkbox input "false"
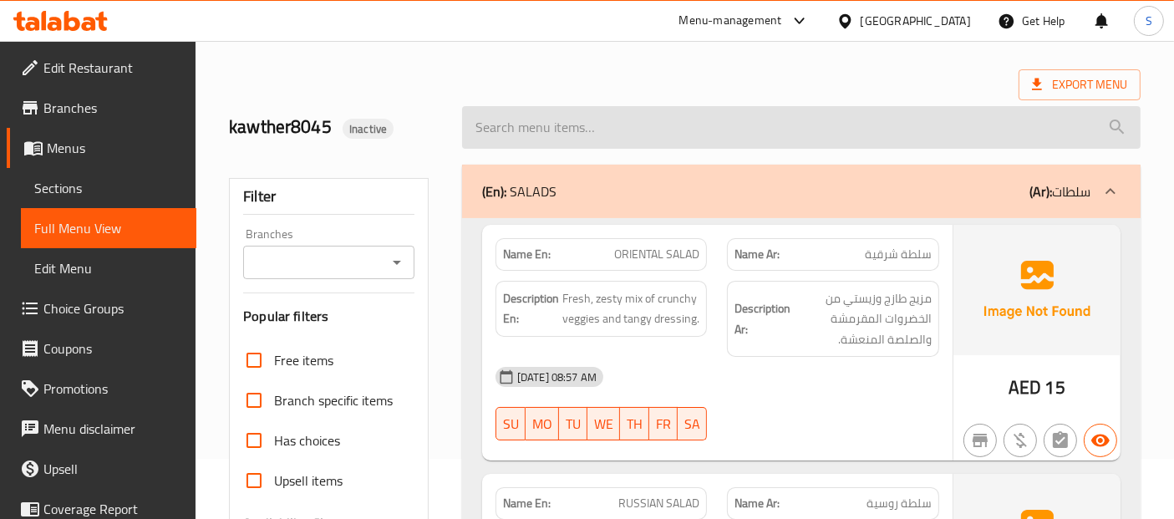
scroll to position [0, 0]
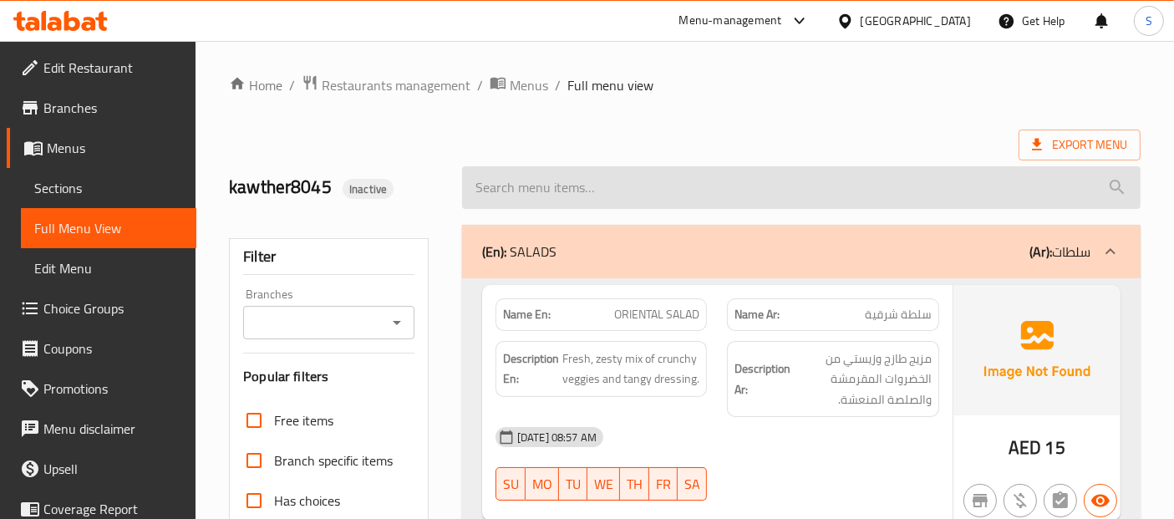
click at [573, 208] on input "search" at bounding box center [801, 187] width 678 height 43
paste input "ALU GOB"
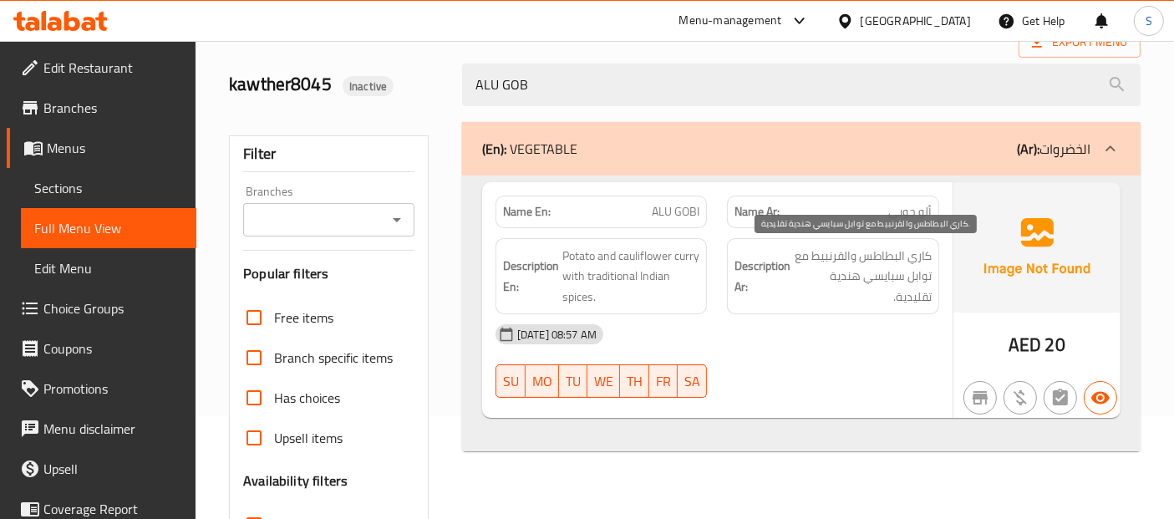
scroll to position [185, 0]
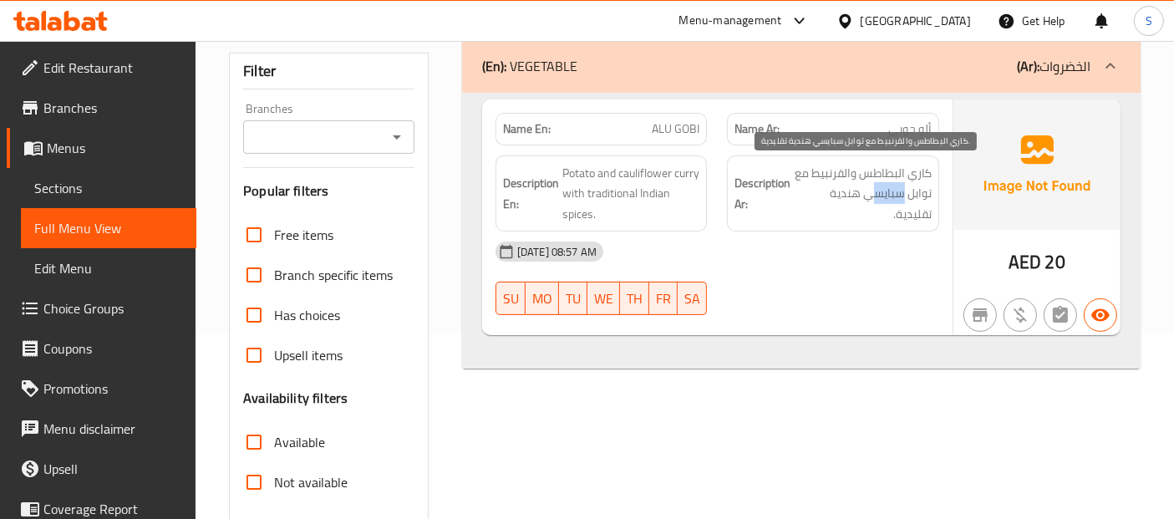
drag, startPoint x: 900, startPoint y: 194, endPoint x: 873, endPoint y: 187, distance: 27.6
click at [873, 187] on span "كاري البطاطس والقرنبيط مع توابل سبايسي هندية تقليدية." at bounding box center [862, 194] width 138 height 62
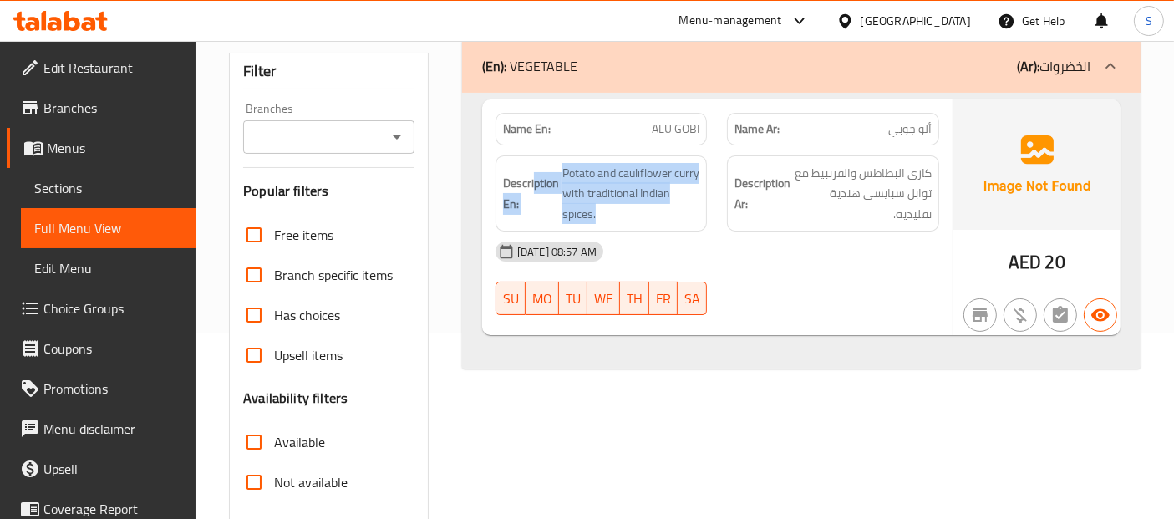
drag, startPoint x: 596, startPoint y: 225, endPoint x: 533, endPoint y: 175, distance: 79.7
click at [533, 175] on h6 "Description En: Potato and cauliflower curry with traditional Indian spices." at bounding box center [601, 194] width 197 height 62
click at [583, 213] on span "Potato and cauliflower curry with traditional Indian spices." at bounding box center [631, 194] width 138 height 62
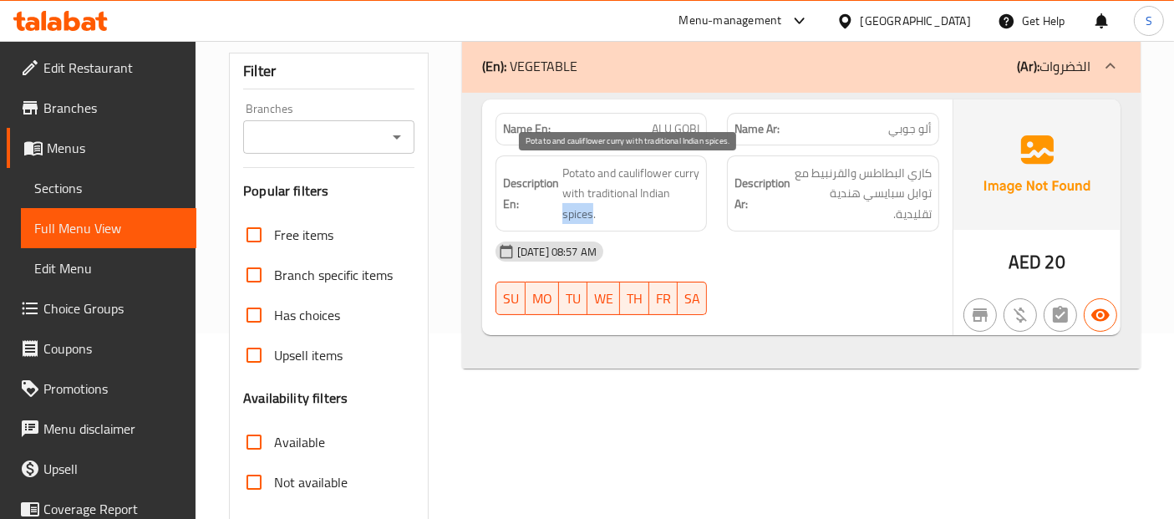
click at [583, 213] on span "Potato and cauliflower curry with traditional Indian spices." at bounding box center [631, 194] width 138 height 62
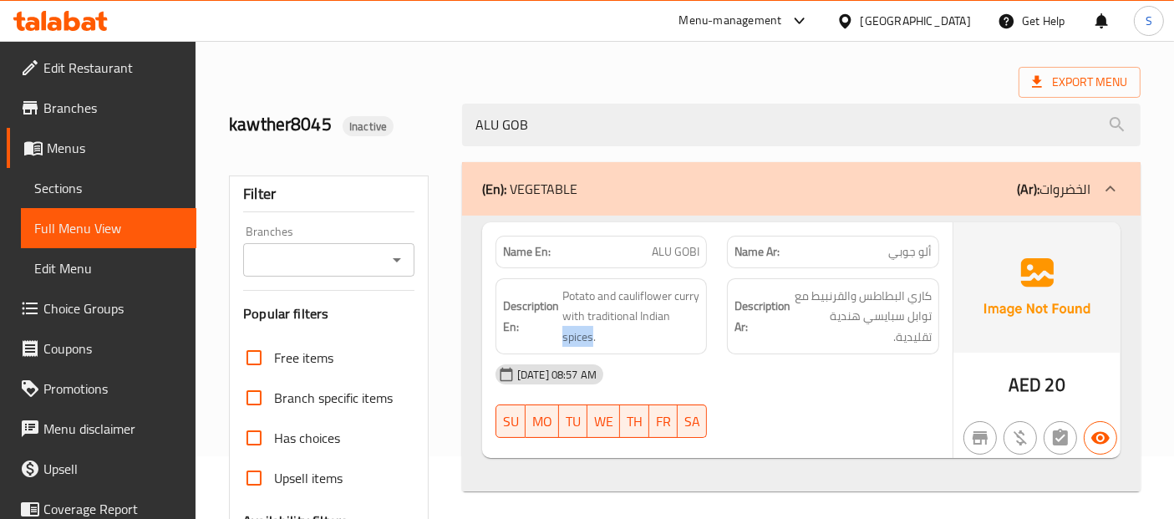
scroll to position [93, 0]
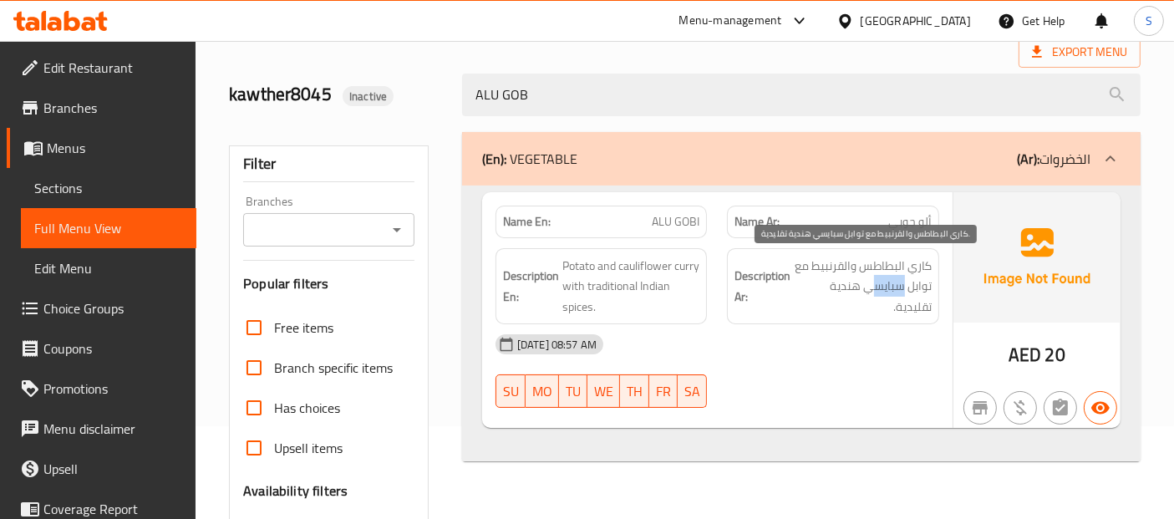
drag, startPoint x: 874, startPoint y: 290, endPoint x: 905, endPoint y: 292, distance: 30.2
click at [905, 292] on span "كاري البطاطس والقرنبيط مع توابل سبايسي هندية تقليدية." at bounding box center [862, 287] width 138 height 62
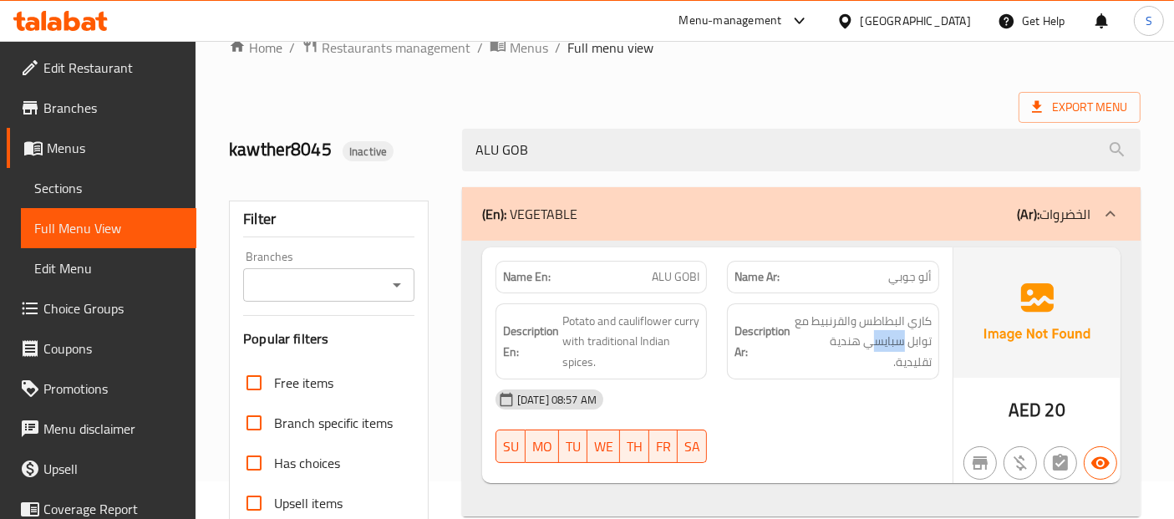
scroll to position [0, 0]
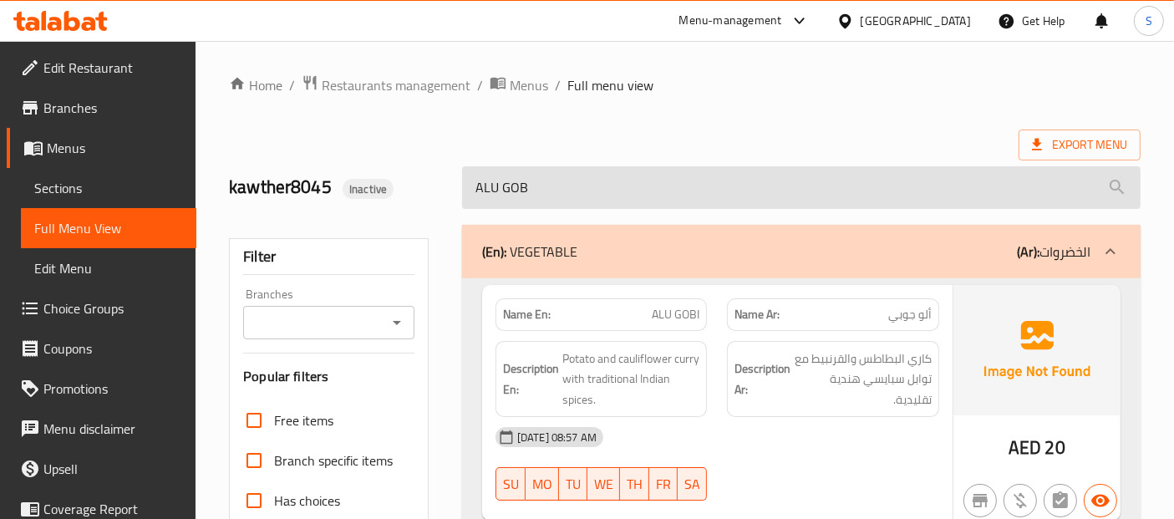
click at [585, 189] on input "ALU GOB" at bounding box center [801, 187] width 678 height 43
paste input "Chicken chilly (dry)"
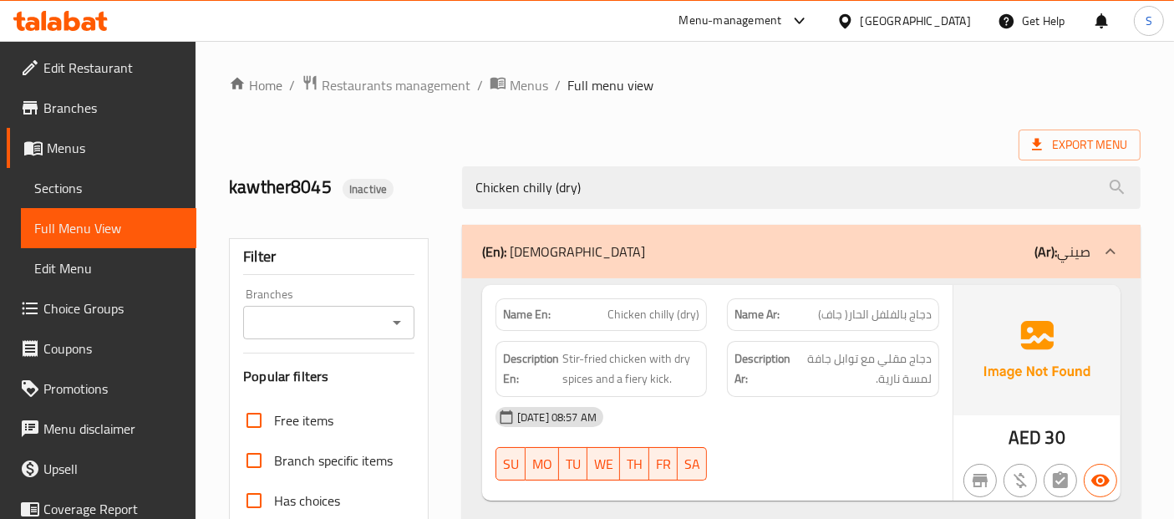
type input "Chicken chilly (dry)"
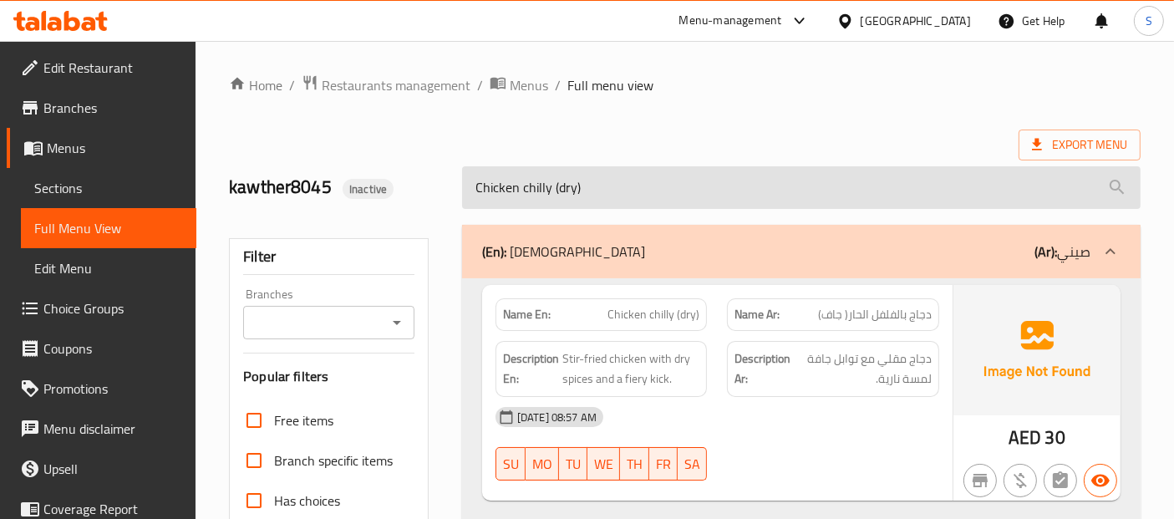
click at [621, 185] on input "Chicken chilly (dry)" at bounding box center [801, 187] width 678 height 43
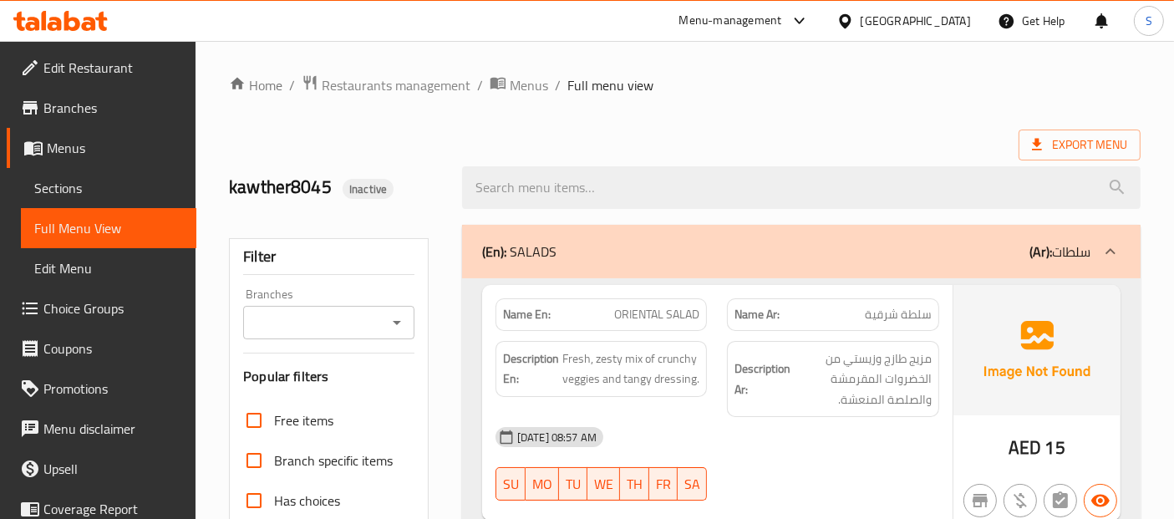
scroll to position [2357, 0]
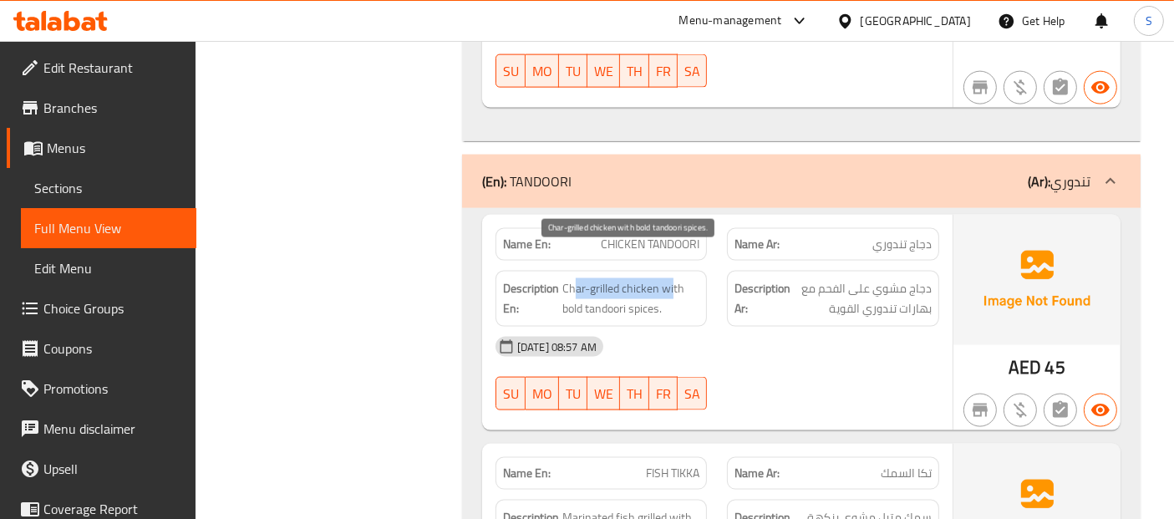
drag, startPoint x: 574, startPoint y: 261, endPoint x: 670, endPoint y: 261, distance: 96.1
click at [670, 278] on span "Char-grilled chicken with bold tandoori spices." at bounding box center [631, 298] width 138 height 41
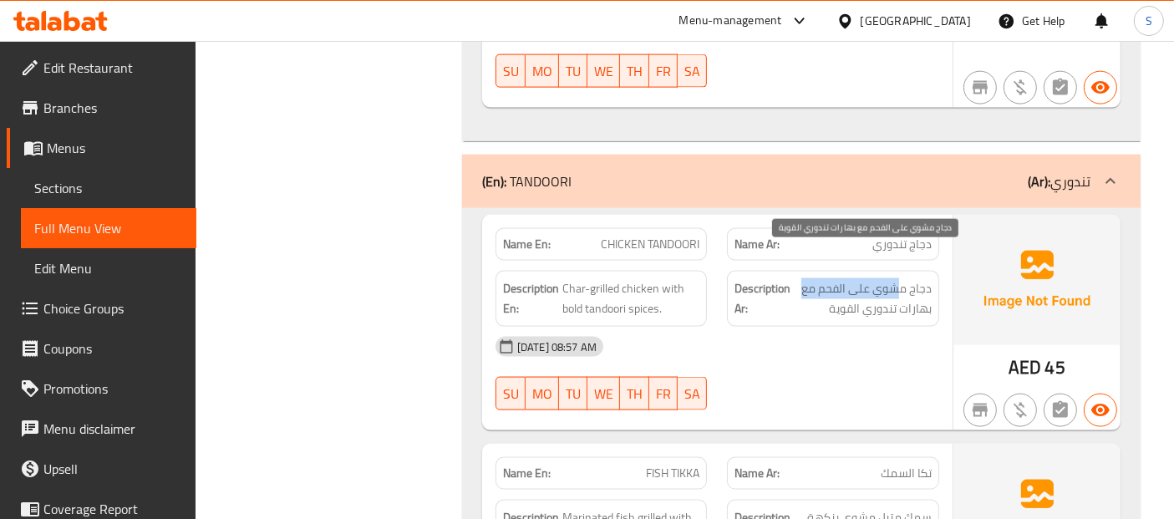
drag, startPoint x: 794, startPoint y: 263, endPoint x: 903, endPoint y: 268, distance: 108.7
click at [903, 278] on span "دجاج مشوي على الفحم مع بهارات تندوري القوية" at bounding box center [862, 298] width 138 height 41
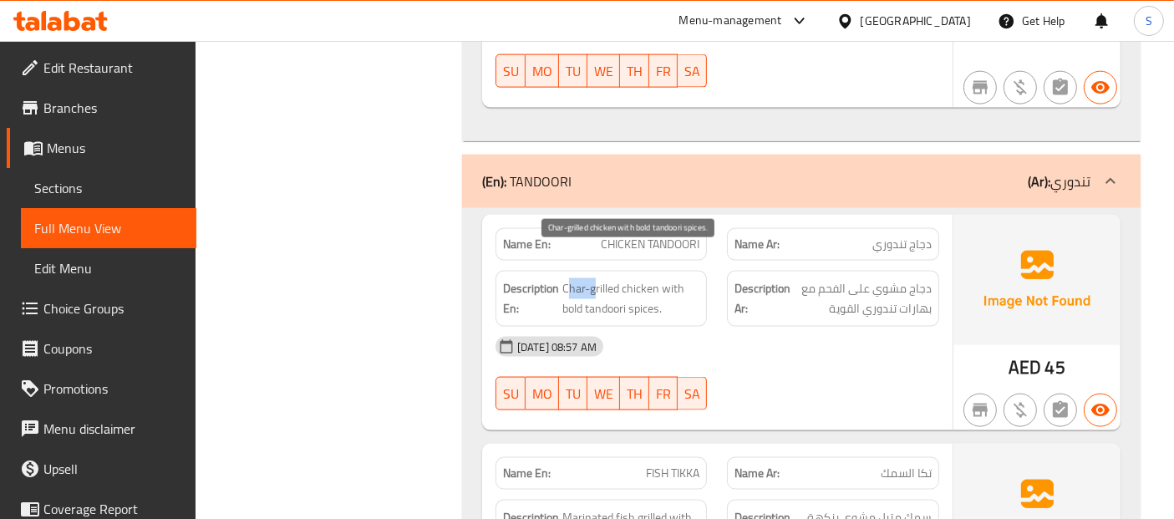
drag, startPoint x: 565, startPoint y: 258, endPoint x: 594, endPoint y: 259, distance: 28.4
click at [594, 278] on span "Char-grilled chicken with bold tandoori spices." at bounding box center [631, 298] width 138 height 41
drag, startPoint x: 603, startPoint y: 270, endPoint x: 568, endPoint y: 256, distance: 37.5
click at [565, 278] on span "Char-grilled chicken with bold tandoori spices." at bounding box center [631, 298] width 138 height 41
drag, startPoint x: 571, startPoint y: 255, endPoint x: 655, endPoint y: 261, distance: 83.7
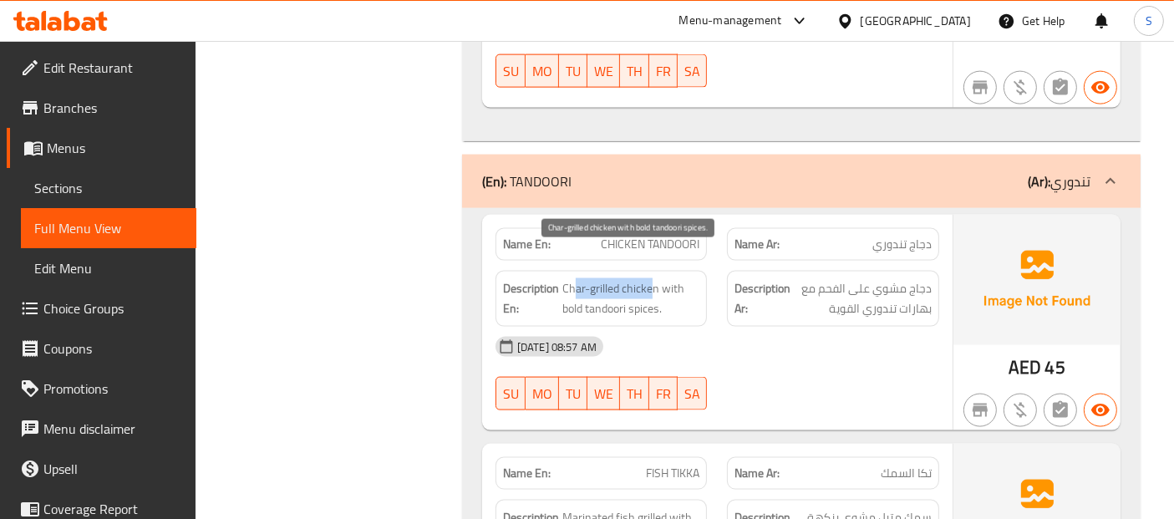
click at [653, 278] on span "Char-grilled chicken with bold tandoori spices." at bounding box center [631, 298] width 138 height 41
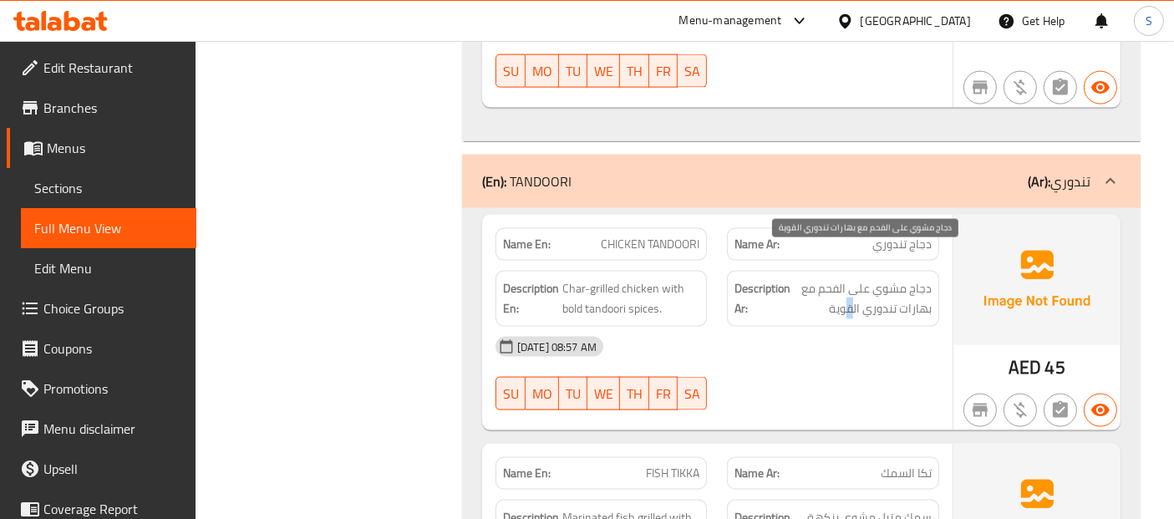
drag, startPoint x: 844, startPoint y: 280, endPoint x: 859, endPoint y: 264, distance: 21.3
click at [856, 278] on span "دجاج مشوي على الفحم مع بهارات تندوري القوية" at bounding box center [862, 298] width 138 height 41
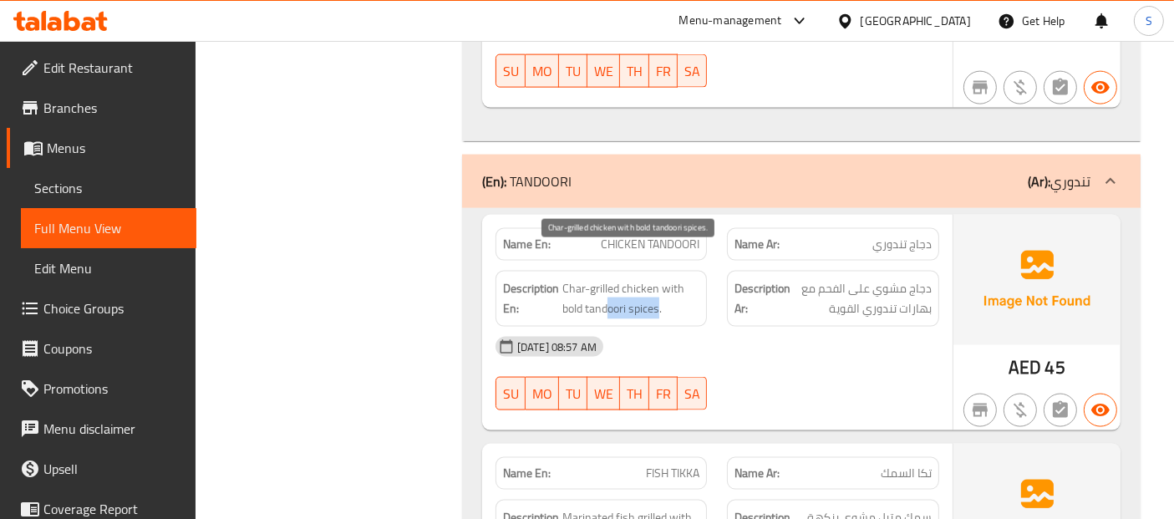
drag, startPoint x: 610, startPoint y: 273, endPoint x: 672, endPoint y: 269, distance: 61.9
click at [672, 278] on span "Char-grilled chicken with bold tandoori spices." at bounding box center [631, 298] width 138 height 41
click at [630, 294] on div "Description En: Char-grilled chicken with bold tandoori spices." at bounding box center [601, 299] width 212 height 56
drag, startPoint x: 629, startPoint y: 276, endPoint x: 670, endPoint y: 276, distance: 40.9
click at [670, 278] on span "Char-grilled chicken with bold tandoori spices." at bounding box center [631, 298] width 138 height 41
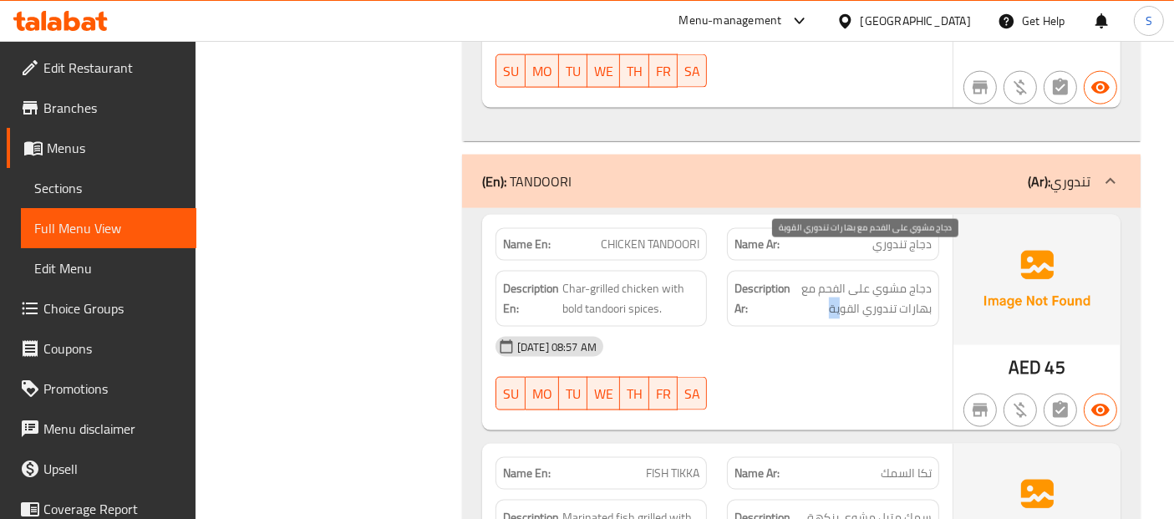
drag, startPoint x: 813, startPoint y: 284, endPoint x: 919, endPoint y: 269, distance: 107.1
click at [905, 278] on span "دجاج مشوي على الفحم مع بهارات تندوري القوية" at bounding box center [862, 298] width 138 height 41
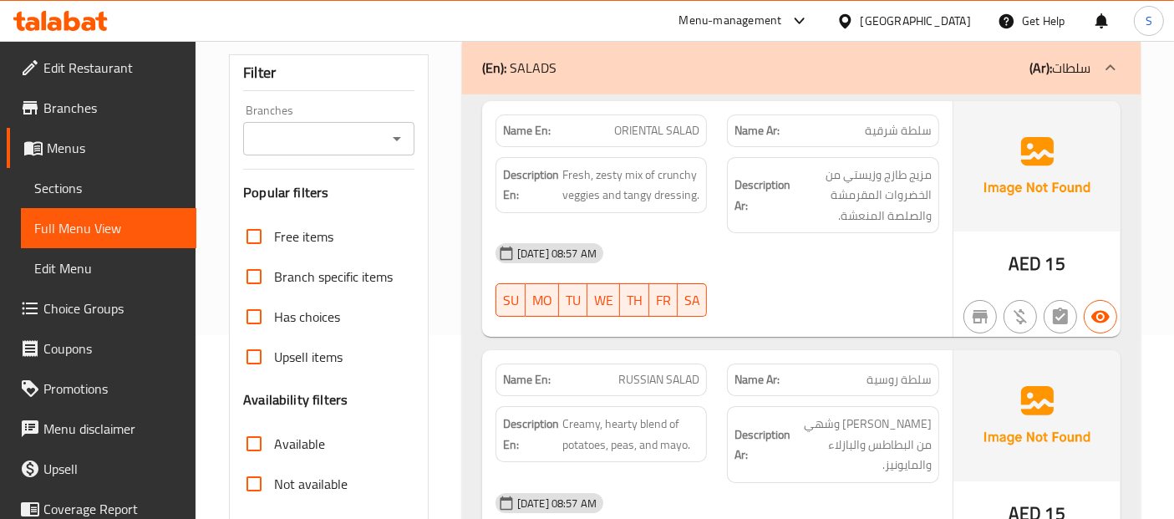
scroll to position [0, 0]
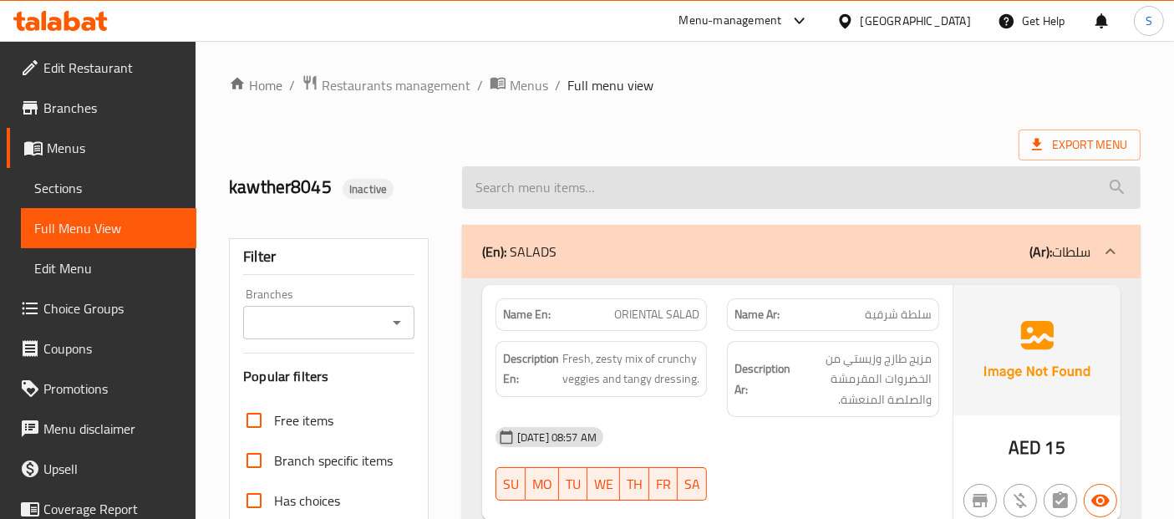
click at [572, 191] on input "search" at bounding box center [801, 187] width 678 height 43
paste input "Chicken chilly (dry)"
type input "Chicken chilly (dry)"
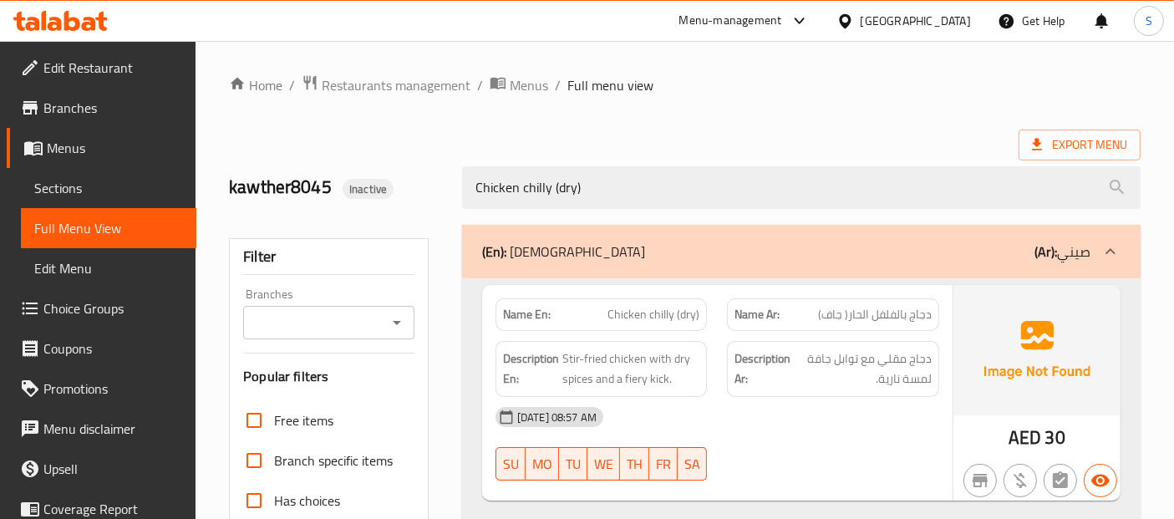
drag, startPoint x: 603, startPoint y: 188, endPoint x: 444, endPoint y: 182, distance: 158.8
click at [444, 182] on div "kawther8045 Inactive Chicken chilly (dry)" at bounding box center [684, 187] width 931 height 74
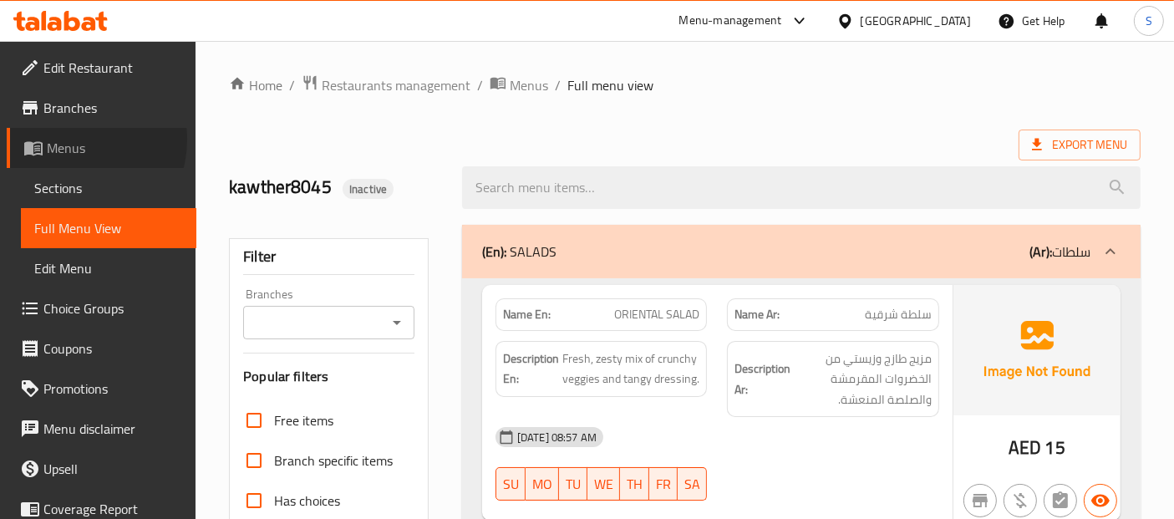
click at [74, 139] on span "Menus" at bounding box center [115, 148] width 136 height 20
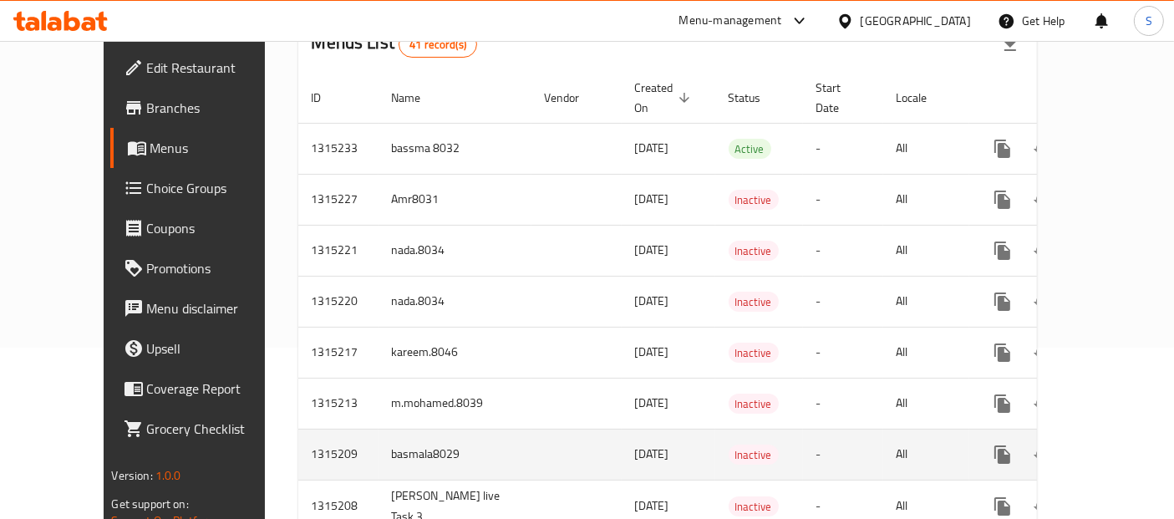
scroll to position [278, 0]
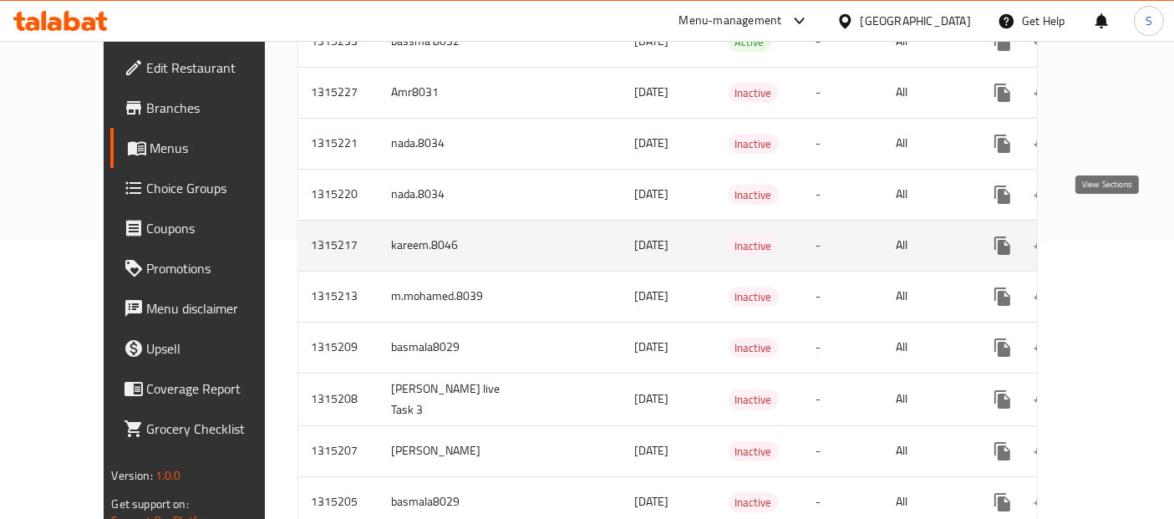
click at [1113, 236] on icon "enhanced table" at bounding box center [1123, 246] width 20 height 20
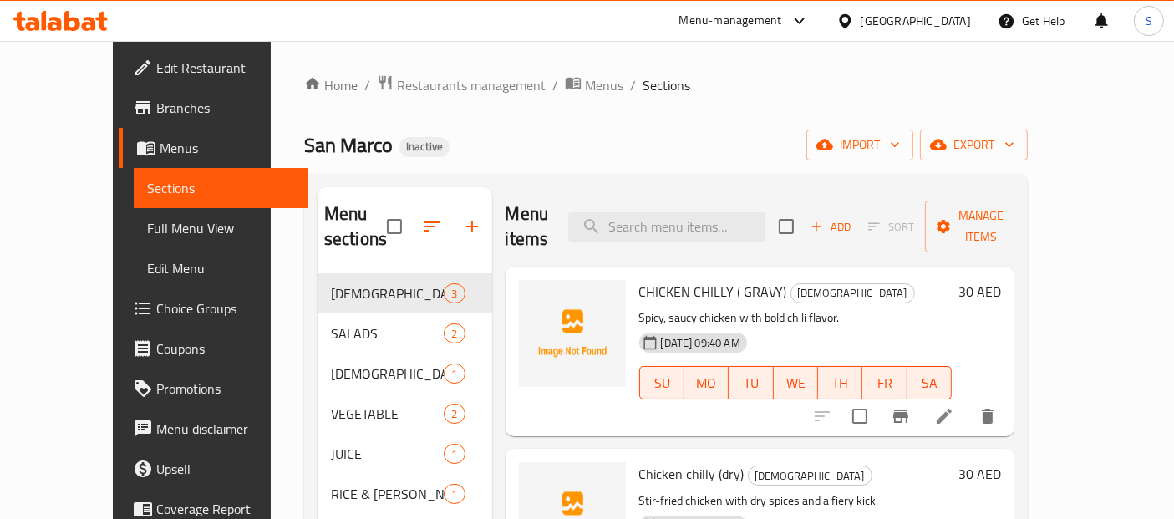
click at [147, 219] on span "Full Menu View" at bounding box center [221, 228] width 149 height 20
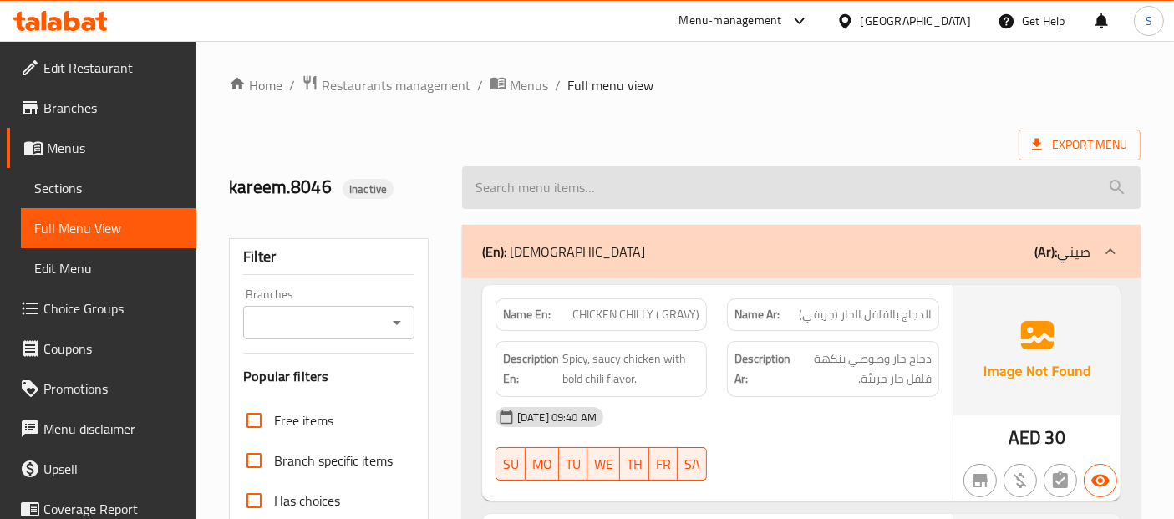
click at [654, 196] on input "search" at bounding box center [801, 187] width 678 height 43
paste input "RUMALI ROTTY"
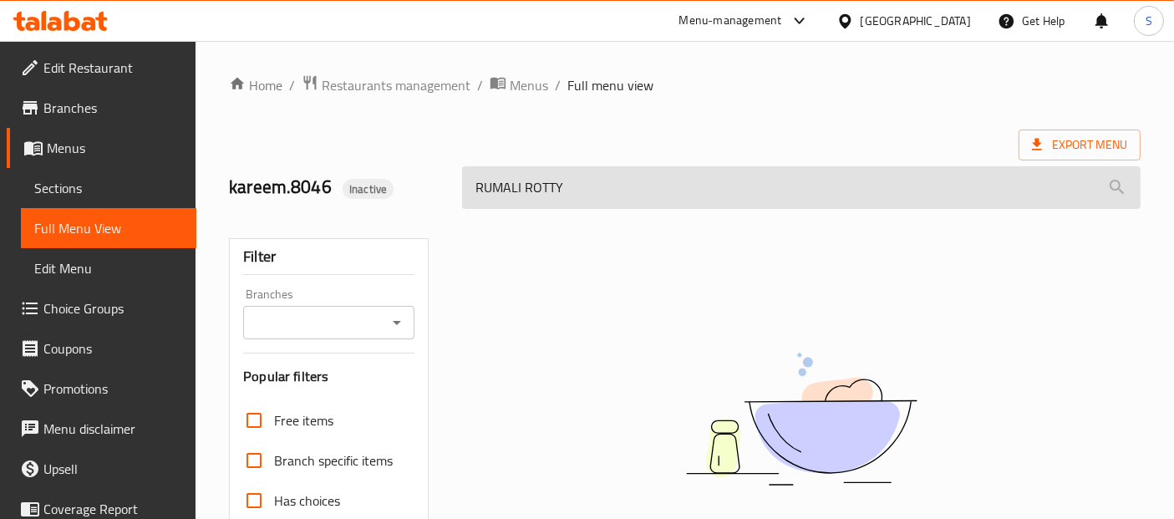
click at [478, 185] on input "RUMALI ROTTY" at bounding box center [801, 187] width 678 height 43
click at [615, 181] on input "RUMALI ROTTY" at bounding box center [801, 187] width 678 height 43
type input "RUMALI ROTTY"
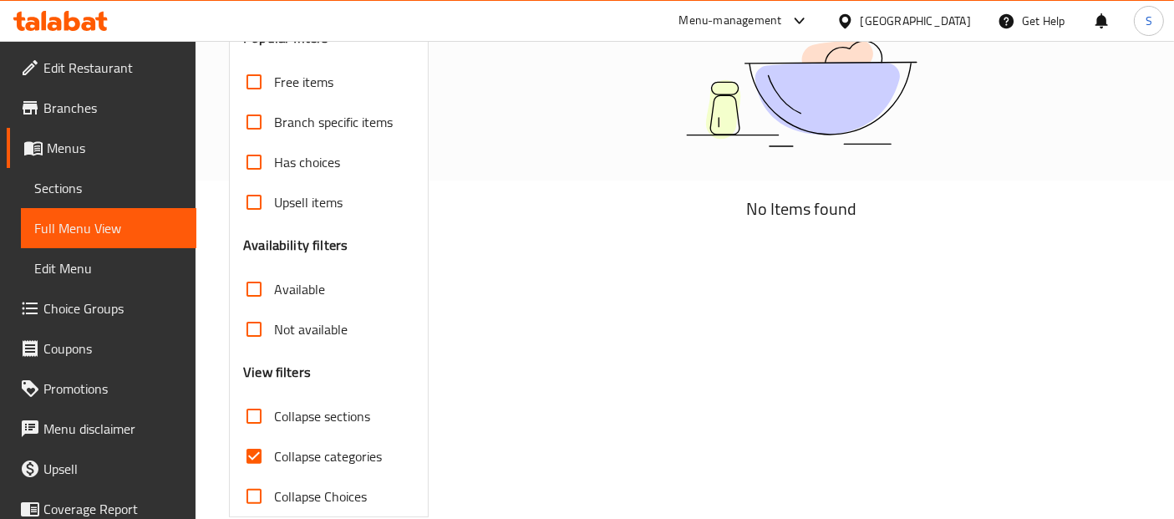
scroll to position [368, 0]
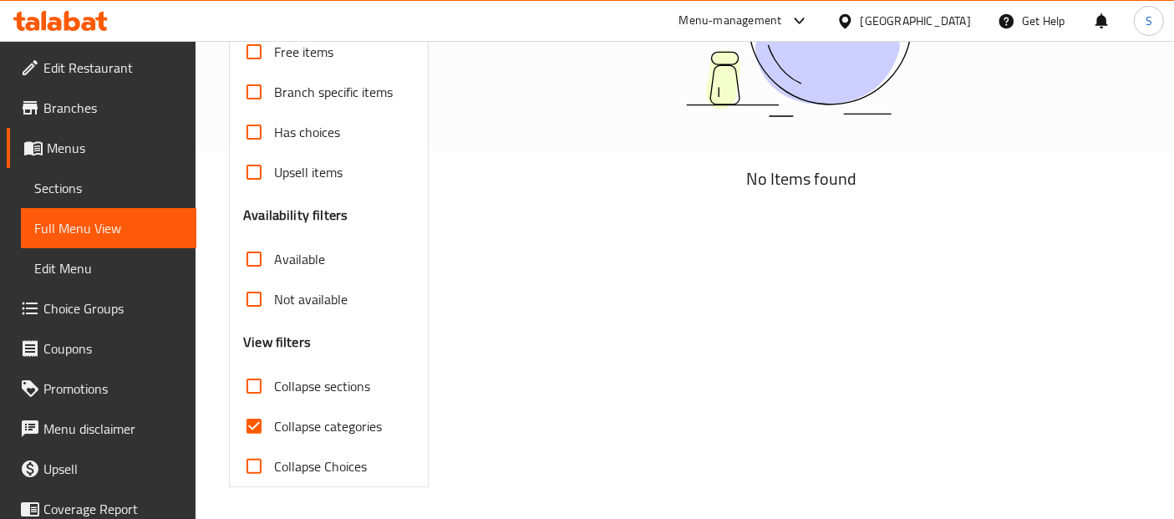
click at [257, 428] on input "Collapse categories" at bounding box center [254, 426] width 40 height 40
checkbox input "false"
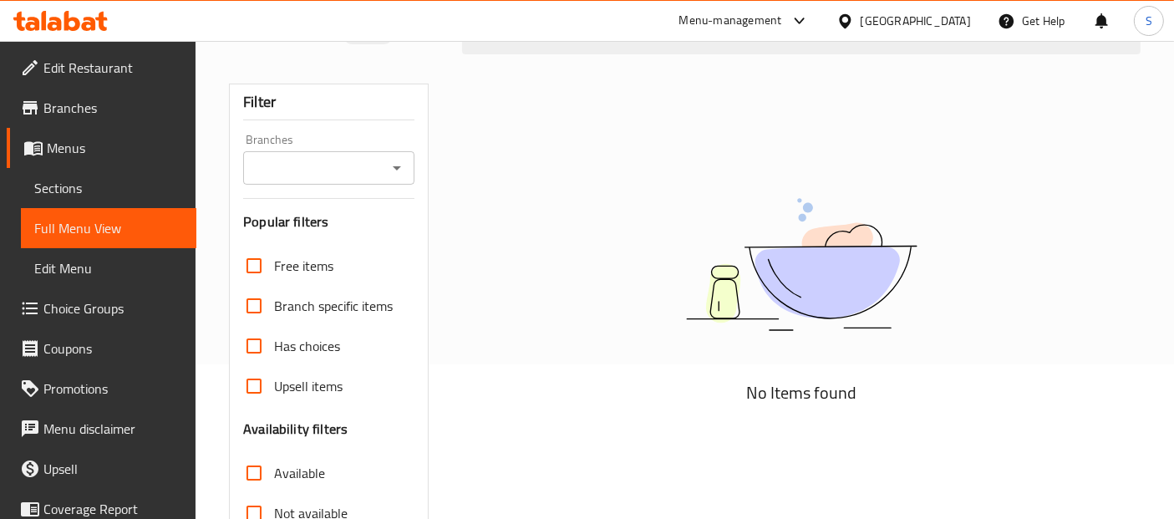
scroll to position [0, 0]
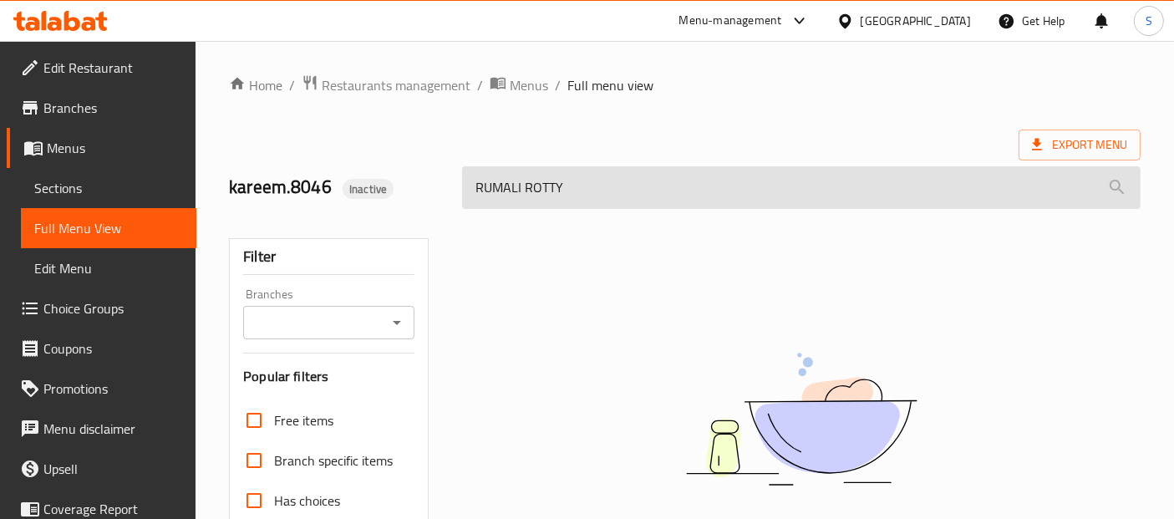
click at [599, 185] on input "RUMALI ROTTY" at bounding box center [801, 187] width 678 height 43
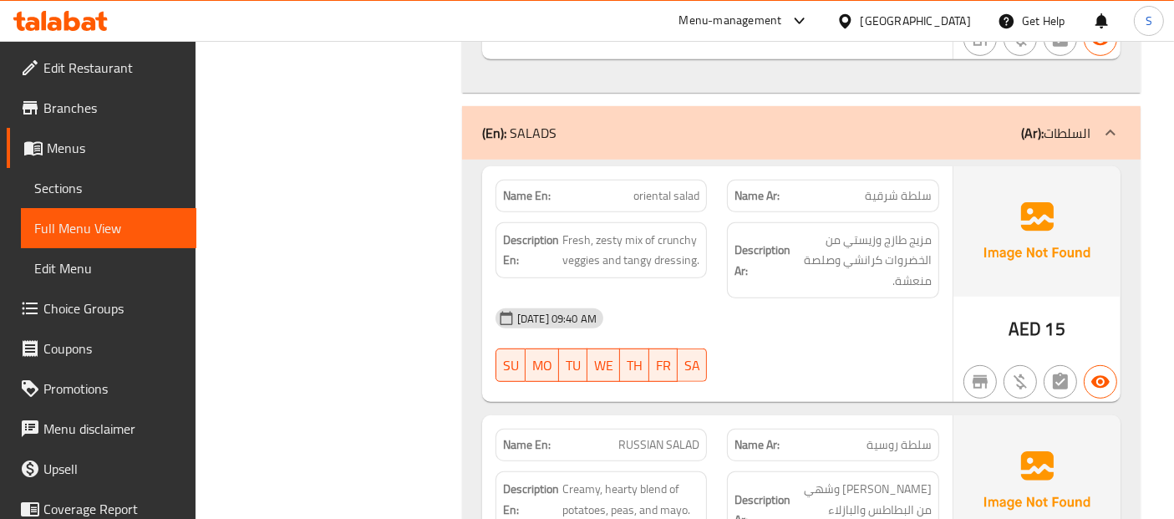
scroll to position [928, 0]
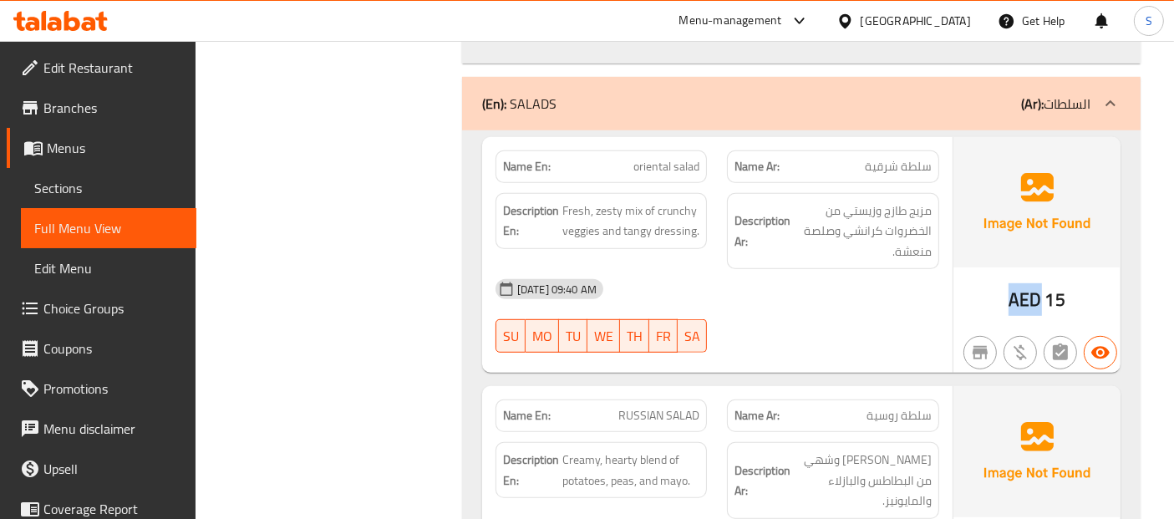
drag, startPoint x: 1011, startPoint y: 316, endPoint x: 1042, endPoint y: 311, distance: 31.3
click at [1042, 311] on div "AED 15" at bounding box center [1036, 255] width 167 height 236
click at [1061, 309] on span "15" at bounding box center [1055, 299] width 20 height 33
drag, startPoint x: 1075, startPoint y: 304, endPoint x: 1008, endPoint y: 307, distance: 66.9
click at [1008, 307] on div "AED 15" at bounding box center [1036, 255] width 167 height 236
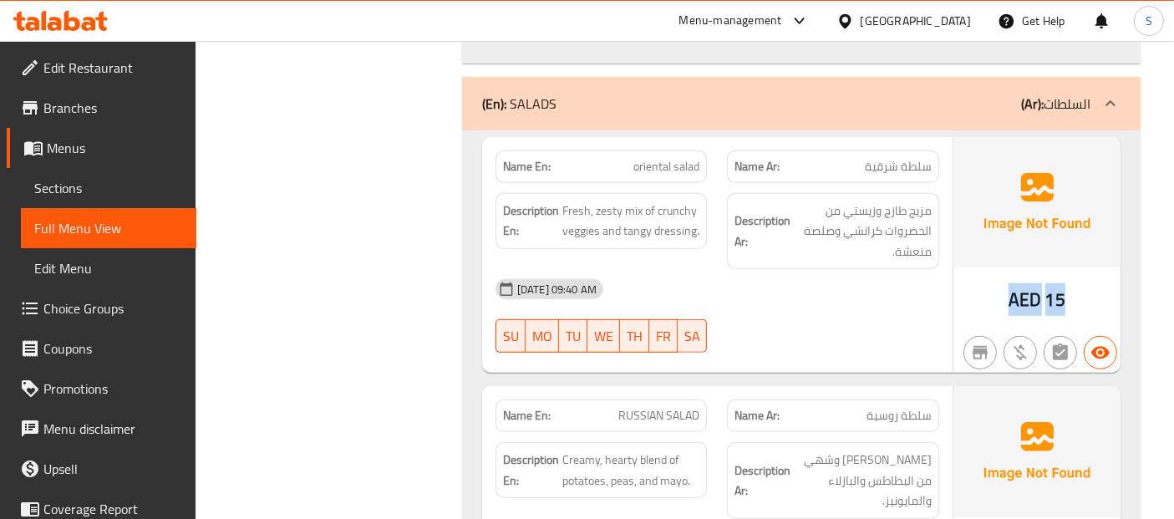
click at [1028, 302] on span "AED" at bounding box center [1024, 299] width 33 height 33
click at [1062, 302] on span "15" at bounding box center [1055, 299] width 20 height 33
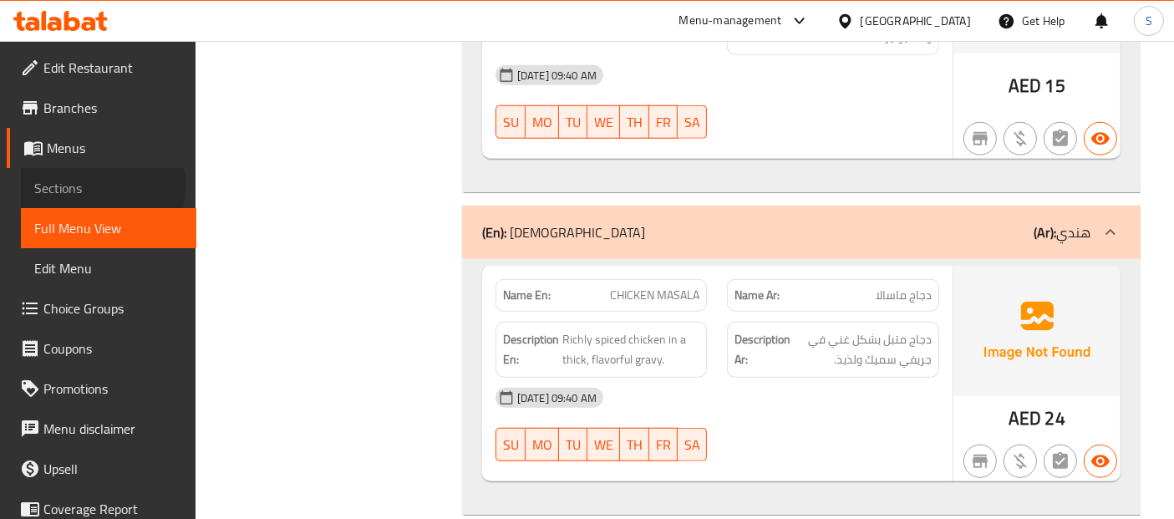
click at [88, 186] on span "Sections" at bounding box center [108, 188] width 149 height 20
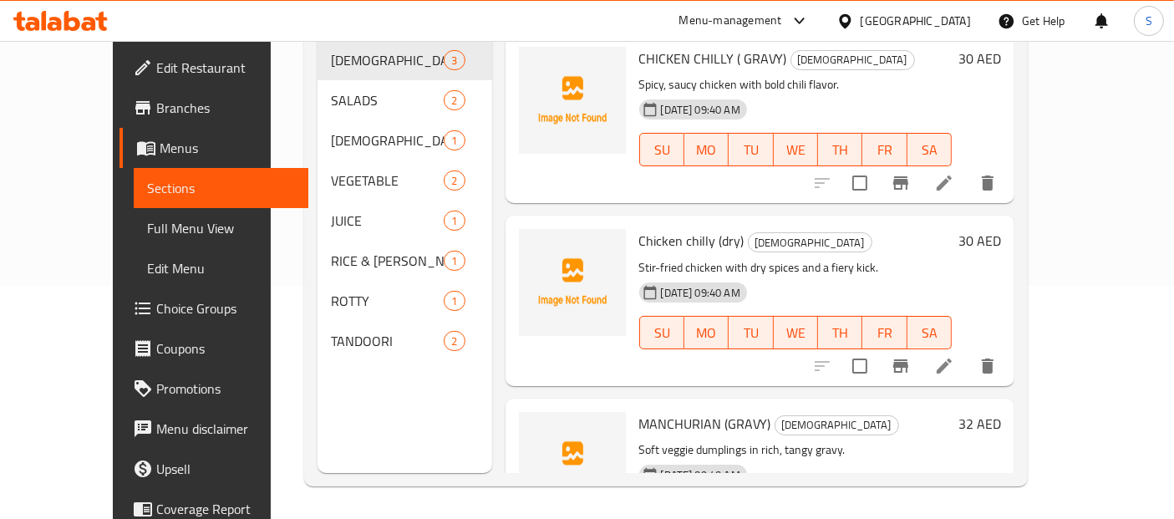
click at [954, 356] on icon at bounding box center [944, 366] width 20 height 20
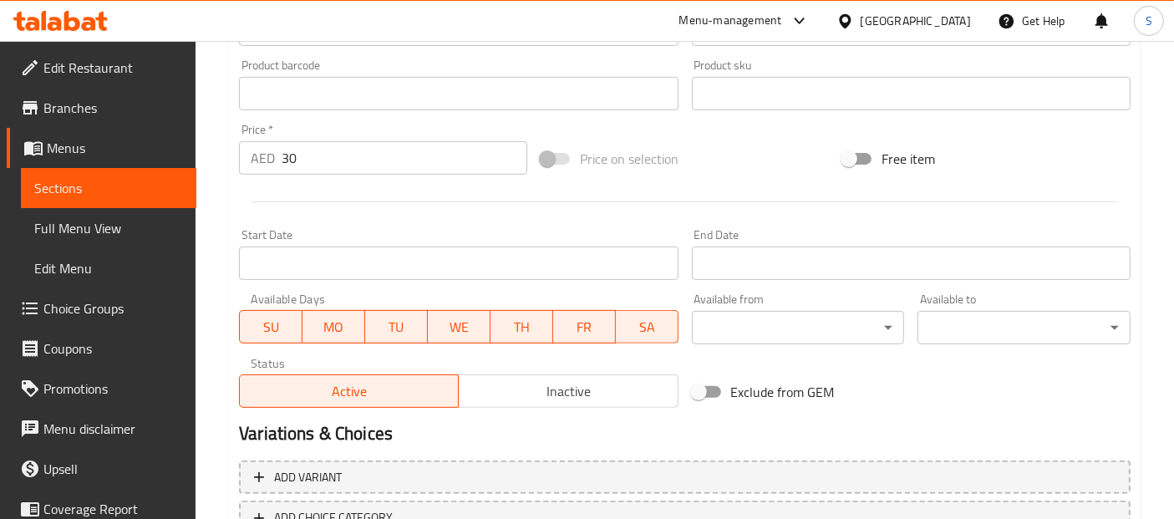
scroll to position [459, 0]
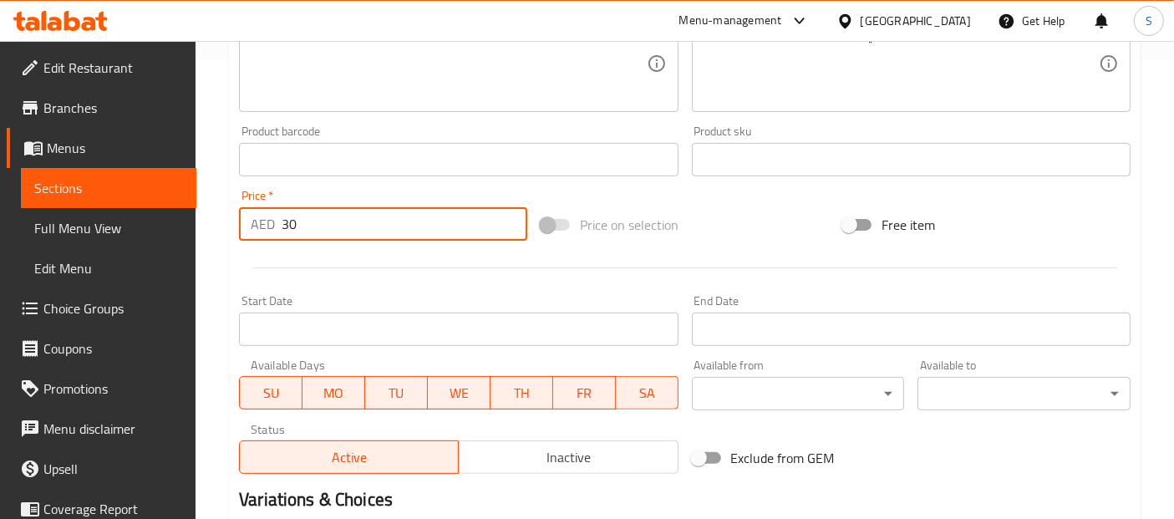
click at [323, 232] on input "30" at bounding box center [404, 223] width 246 height 33
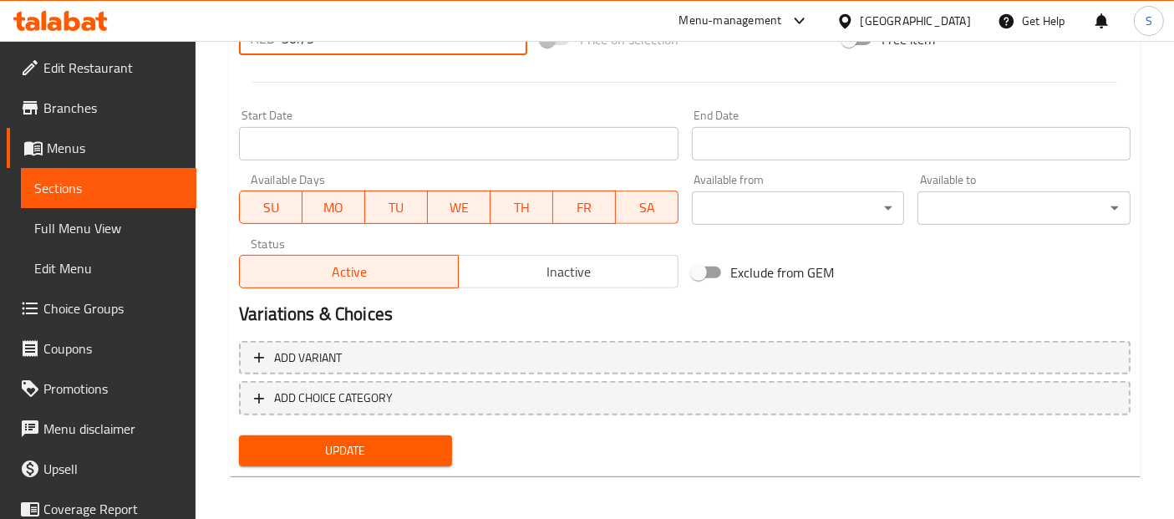
scroll to position [273, 0]
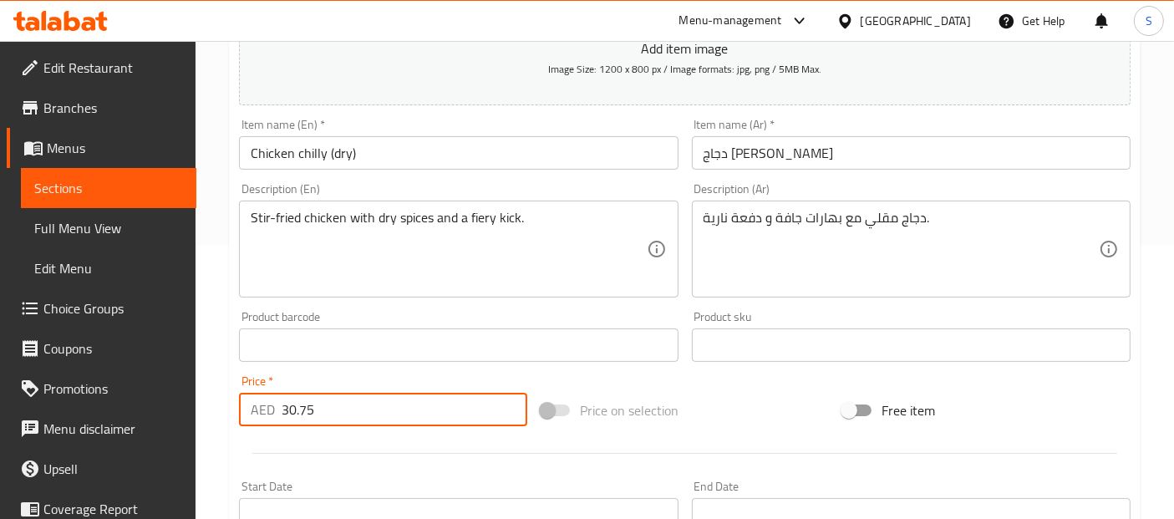
click at [350, 405] on input "30.75" at bounding box center [404, 409] width 246 height 33
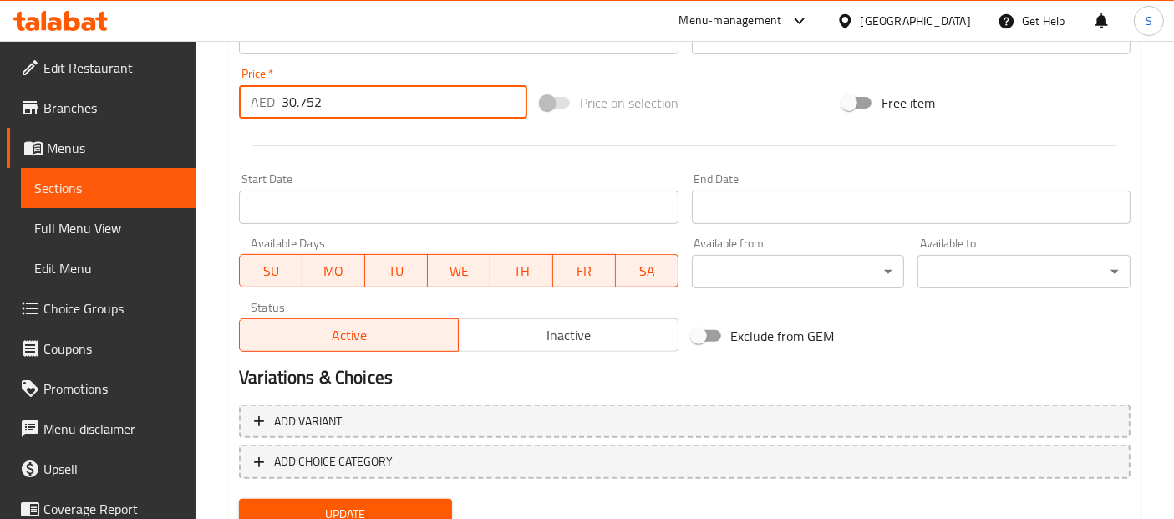
scroll to position [644, 0]
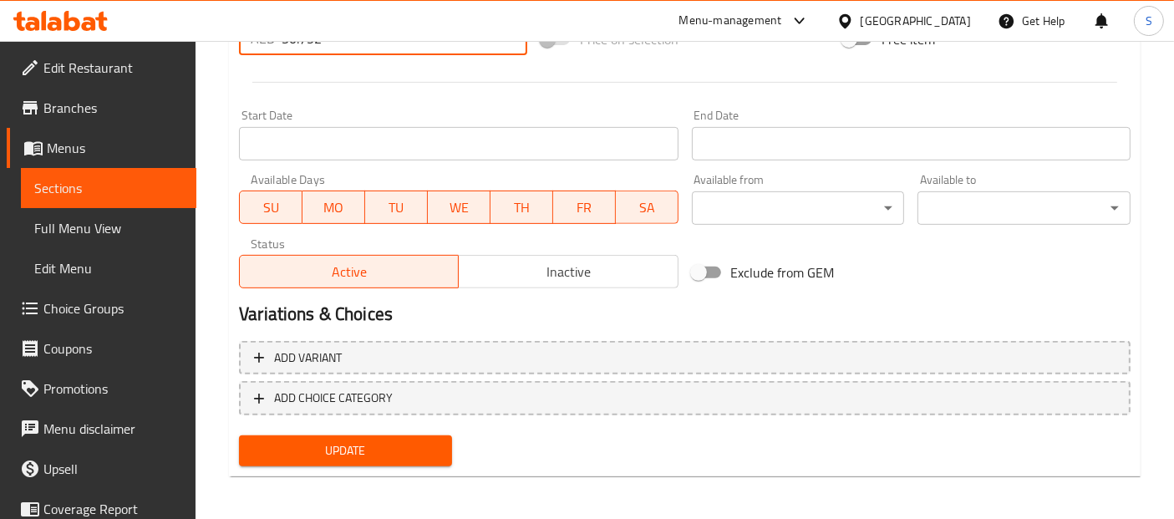
type input "30.752"
click at [361, 435] on button "Update" at bounding box center [345, 450] width 213 height 31
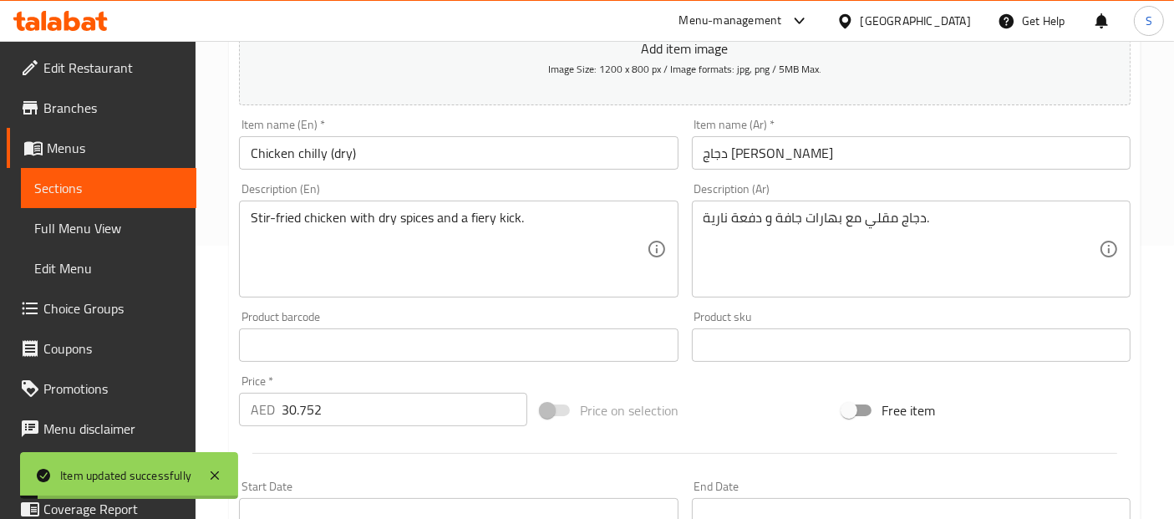
scroll to position [0, 0]
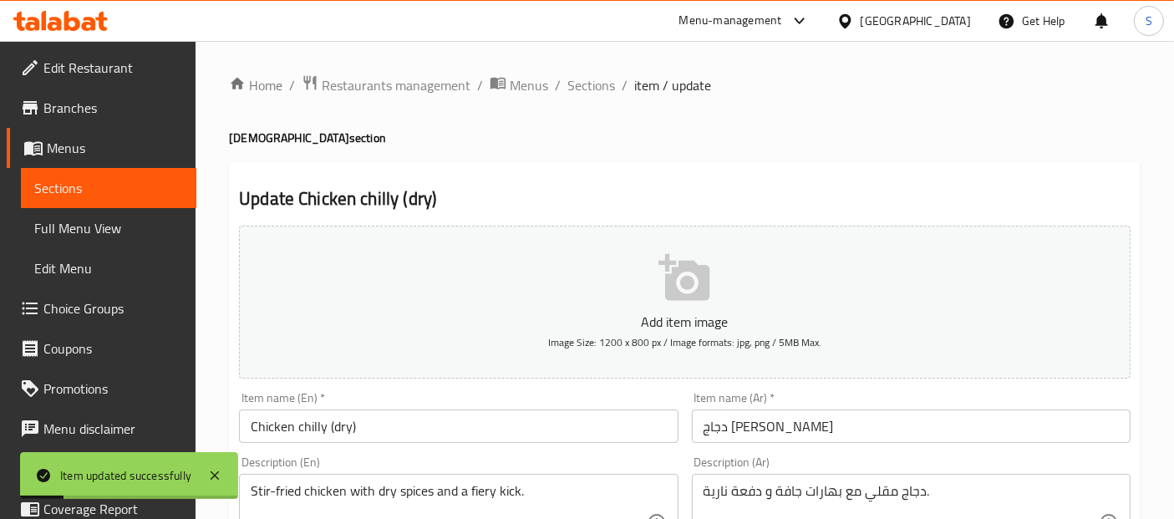
click at [398, 431] on input "Chicken chilly (dry)" at bounding box center [458, 425] width 439 height 33
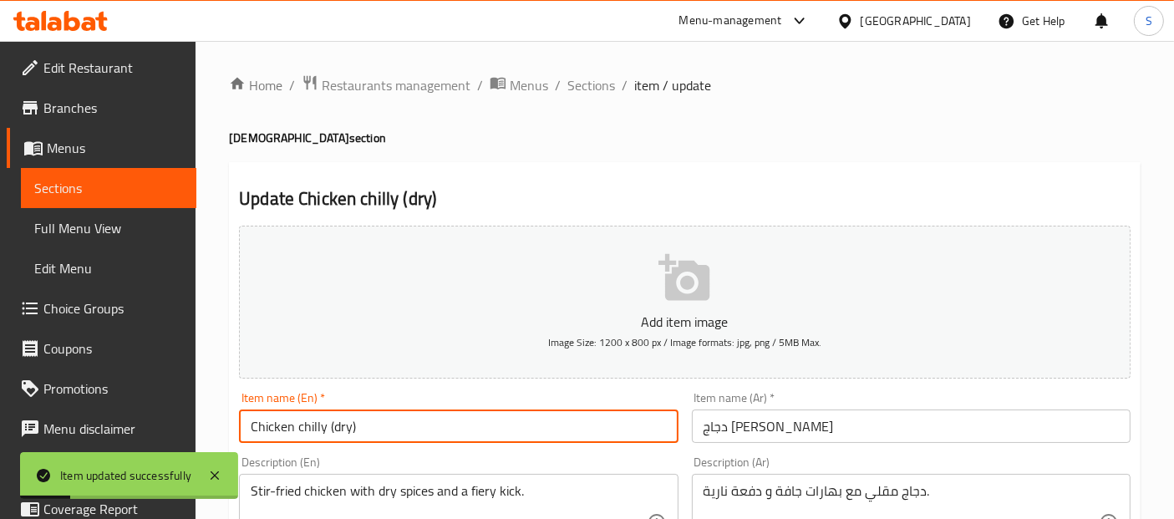
click at [398, 430] on input "Chicken chilly (dry)" at bounding box center [458, 425] width 439 height 33
click at [82, 181] on span "Sections" at bounding box center [108, 188] width 149 height 20
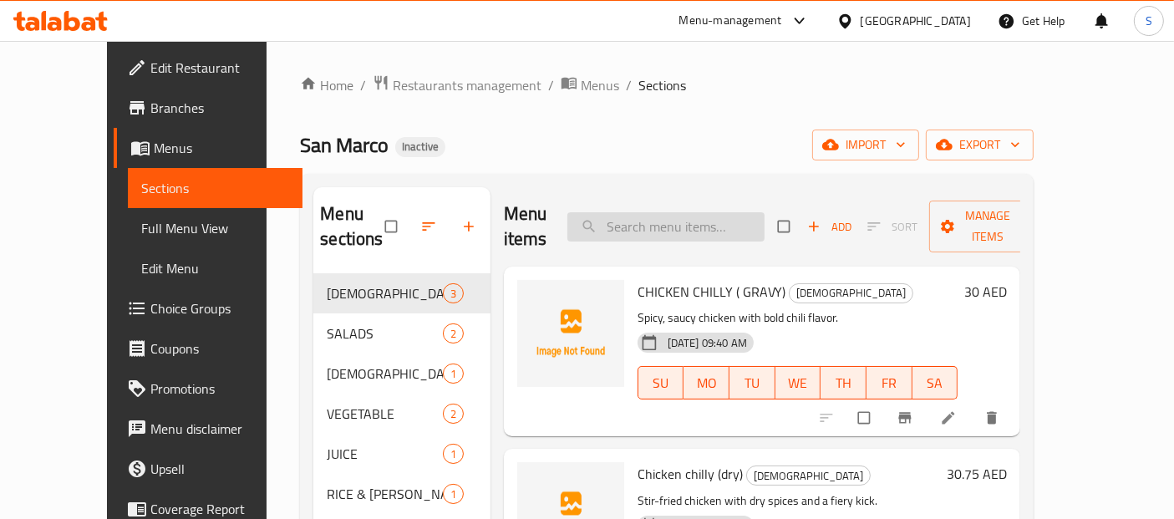
click at [667, 213] on input "search" at bounding box center [665, 226] width 197 height 29
paste input "Chicken chilly (dry)"
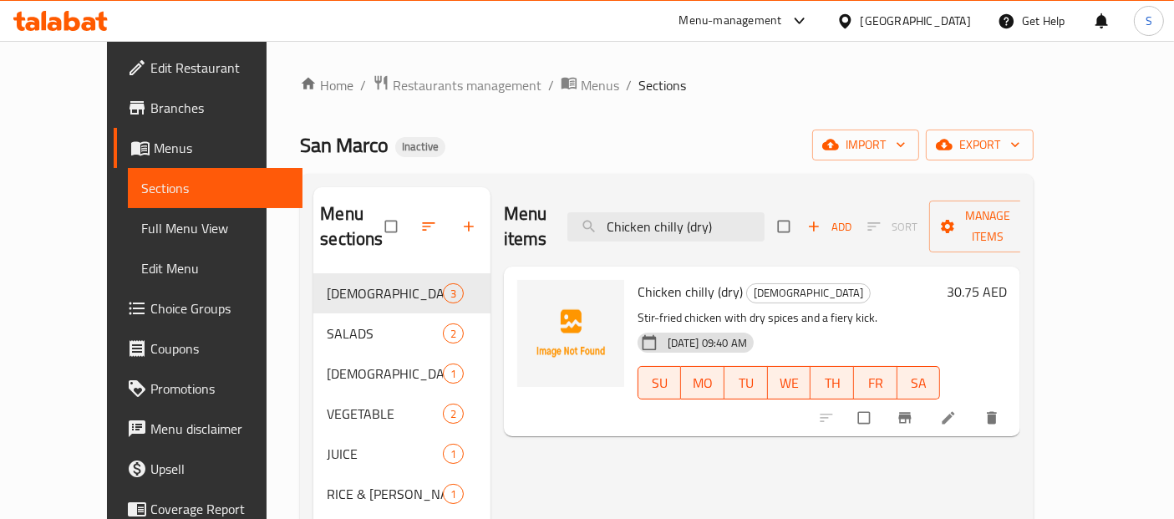
type input "Chicken chilly (dry)"
click at [154, 149] on span "Menus" at bounding box center [222, 148] width 136 height 20
